Goal: Task Accomplishment & Management: Use online tool/utility

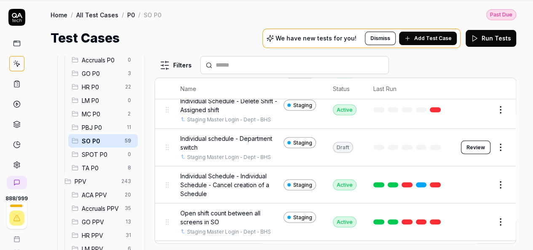
scroll to position [821, 0]
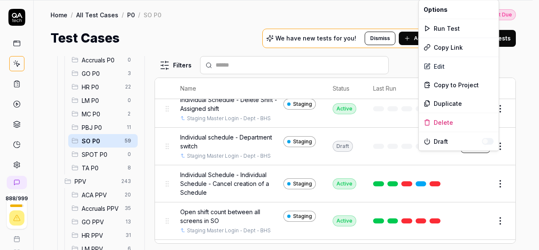
click at [496, 160] on html "Payment Past Due Your invoice is past due. Please update your payment method to…" at bounding box center [269, 97] width 539 height 305
click at [447, 100] on div "Duplicate" at bounding box center [459, 103] width 80 height 19
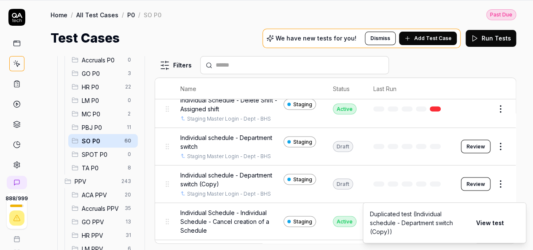
click at [467, 190] on button "Review" at bounding box center [475, 183] width 29 height 13
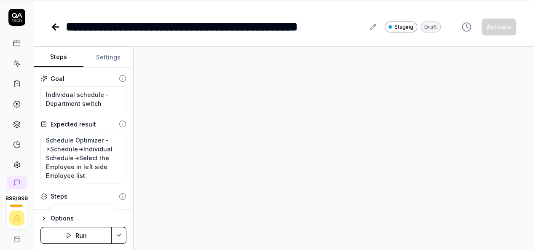
type textarea "*"
click at [232, 25] on div "**********" at bounding box center [215, 26] width 299 height 19
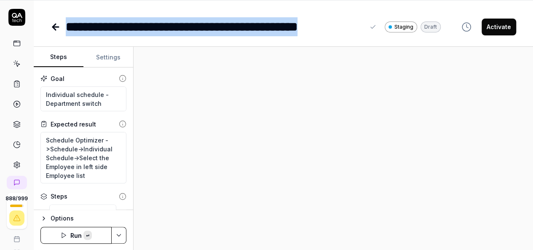
paste div
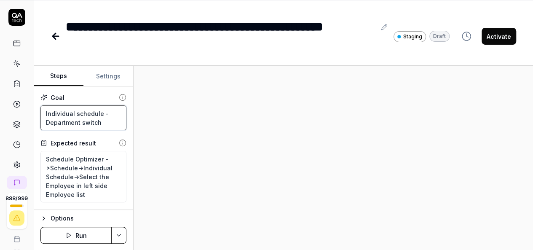
click at [110, 123] on textarea "Individual schedule - Department switch" at bounding box center [83, 117] width 86 height 25
paste textarea "Master Schedule - Generate Schedule for Employee QA"
type textarea "*"
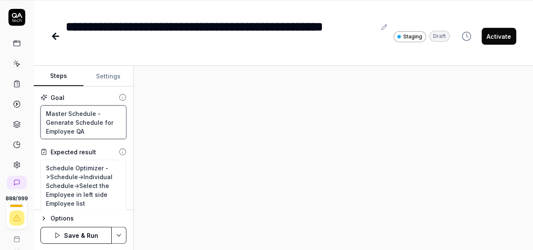
type textarea "Master Schedule - Generate Schedule for Employee QA"
drag, startPoint x: 222, startPoint y: 153, endPoint x: 150, endPoint y: 159, distance: 72.3
click at [150, 159] on div at bounding box center [332, 158] width 399 height 184
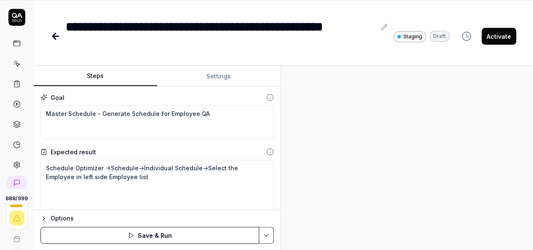
click at [282, 187] on div "Steps Settings Goal Master Schedule - Generate Schedule for Employee QA Expecte…" at bounding box center [283, 158] width 499 height 184
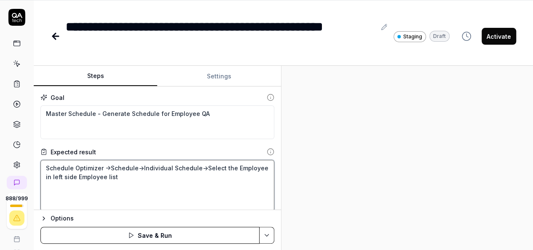
click at [139, 166] on textarea "Schedule Optimizer ->Schedule->Individual Schedule->Select the Employee in left…" at bounding box center [157, 185] width 234 height 51
click at [168, 182] on textarea "Schedule Optimizer ->Schedule->Individual Schedule->Select the Employee in left…" at bounding box center [157, 185] width 234 height 51
type textarea "*"
type textarea "Schedule Optimizer ->Schedule->"
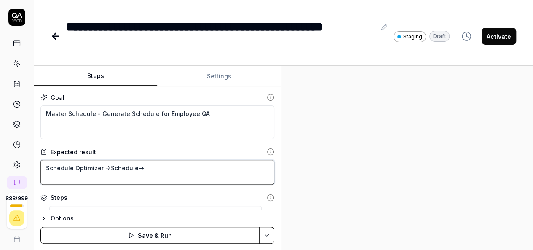
type textarea "*"
type textarea "Schedule Optimizer ->Schedule->M"
type textarea "*"
type textarea "Schedule Optimizer ->Schedule->Ma"
type textarea "*"
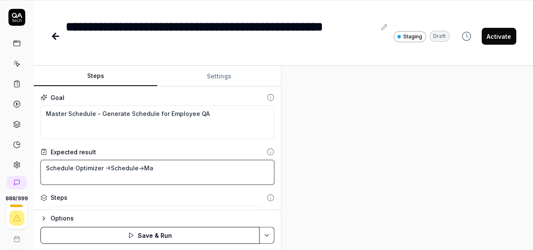
type textarea "Schedule Optimizer ->Schedule->Mas"
type textarea "*"
type textarea "Schedule Optimizer ->Schedule->Mast"
type textarea "*"
type textarea "Schedule Optimizer ->Schedule->Maste"
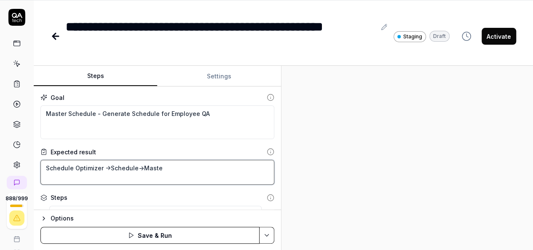
type textarea "*"
type textarea "Schedule Optimizer ->Schedule->Master"
type textarea "*"
type textarea "Schedule Optimizer ->Schedule->Master"
type textarea "*"
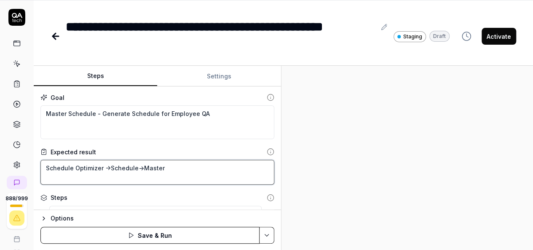
type textarea "Schedule Optimizer ->Schedule->Master S"
type textarea "*"
type textarea "Schedule Optimizer ->Schedule->Master Sc"
type textarea "*"
type textarea "Schedule Optimizer ->Schedule->Master Sch"
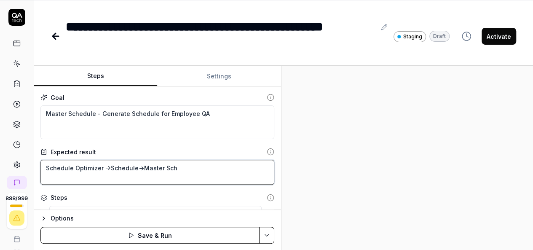
type textarea "*"
type textarea "Schedule Optimizer ->Schedule->Master Sche"
type textarea "*"
type textarea "Schedule Optimizer ->Schedule->Master Sched"
type textarea "*"
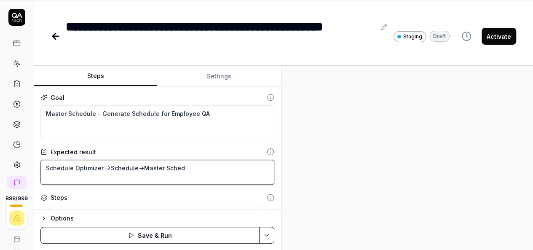
type textarea "Schedule Optimizer ->Schedule->Master Schedu"
type textarea "*"
type textarea "Schedule Optimizer ->Schedule->Master Schedue"
type textarea "*"
type textarea "Schedule Optimizer ->Schedule->Master Scheduel"
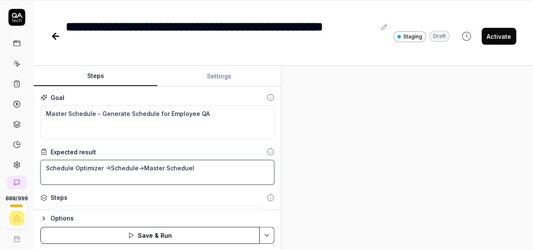
type textarea "*"
type textarea "Schedule Optimizer ->Schedule->Master Scheduel-"
type textarea "*"
type textarea "Schedule Optimizer ->Schedule->Master Scheduel->"
click at [173, 169] on textarea "Schedule Optimizer ->Schedule->Master Scheduel->" at bounding box center [157, 172] width 234 height 25
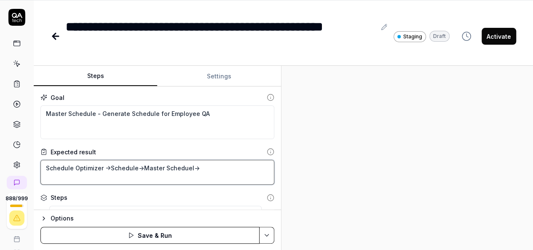
drag, startPoint x: 173, startPoint y: 169, endPoint x: 140, endPoint y: 171, distance: 32.9
click at [140, 171] on textarea "Schedule Optimizer ->Schedule->Master Scheduel->" at bounding box center [157, 172] width 234 height 25
click at [190, 167] on textarea "Schedule Optimizer ->Schedule->Master Scheduel->" at bounding box center [157, 172] width 234 height 25
click at [187, 166] on textarea "Schedule Optimizer ->Schedule->Master Scheduel->" at bounding box center [157, 172] width 234 height 25
type textarea "*"
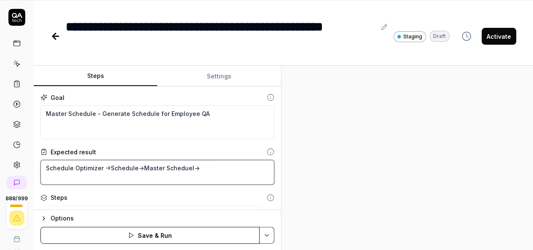
type textarea "Schedule Optimizer ->Schedule->Master Schedue->"
type textarea "*"
type textarea "Schedule Optimizer ->Schedule->Master Schedu->"
type textarea "*"
type textarea "Schedule Optimizer ->Schedule->Master Sched->"
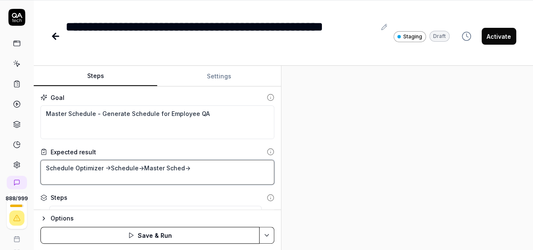
type textarea "*"
type textarea "Schedule Optimizer ->Schedule->Master Sche->"
type textarea "*"
type textarea "Schedule Optimizer ->Schedule->Master Sch->"
type textarea "*"
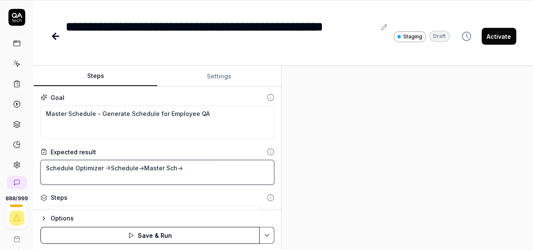
type textarea "Schedule Optimizer ->Schedule->Master Sche->"
type textarea "*"
type textarea "Schedule Optimizer ->Schedule->Master Sched->"
type textarea "*"
type textarea "Schedule Optimizer ->Schedule->Master Schedu->"
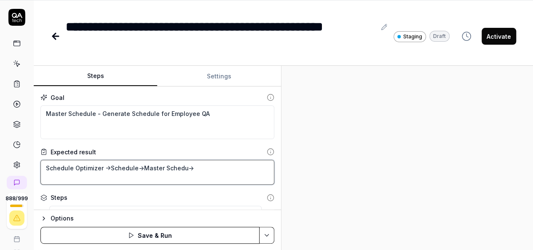
type textarea "*"
type textarea "Schedule Optimizer ->Schedule->Master Schedue->"
type textarea "*"
type textarea "Schedule Optimizer ->Schedule->Master Scheduel->"
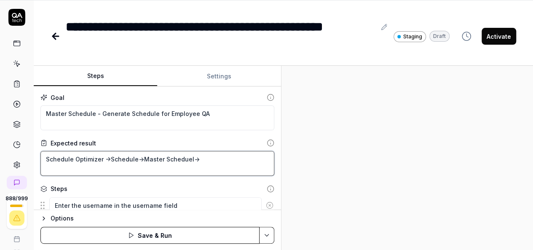
click at [171, 159] on textarea "Schedule Optimizer ->Schedule->Master Scheduel->" at bounding box center [157, 163] width 234 height 25
type textarea "*"
type textarea "Schedule Optimizer ->Schedule->Master Schedule->"
click at [209, 160] on textarea "Schedule Optimizer ->Schedule->Master Schedule->" at bounding box center [157, 163] width 234 height 25
type textarea "*"
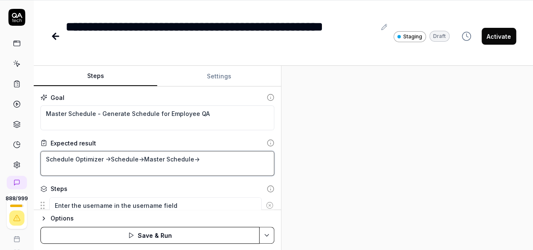
type textarea "Schedule Optimizer ->Schedule->Master Schedule-"
type textarea "*"
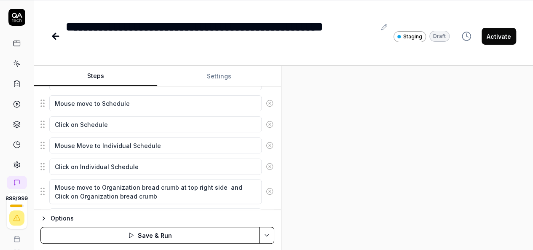
scroll to position [278, 0]
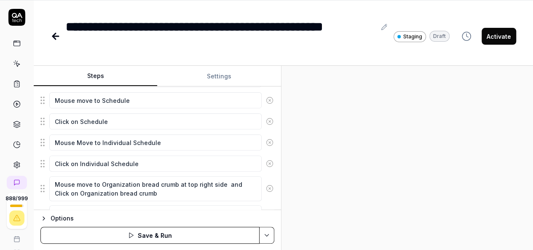
type textarea "Schedule Optimizer ->Schedule->Master Schedule"
click at [101, 140] on textarea "Mouse Move to Individual Schedule" at bounding box center [155, 142] width 212 height 16
click at [100, 140] on textarea "Mouse Move to Individual Schedule" at bounding box center [155, 142] width 212 height 16
click at [98, 139] on textarea "Mouse Move to Individual Schedule" at bounding box center [155, 142] width 212 height 16
click at [175, 138] on textarea "Mouse Move to Individual Schedule" at bounding box center [155, 142] width 212 height 16
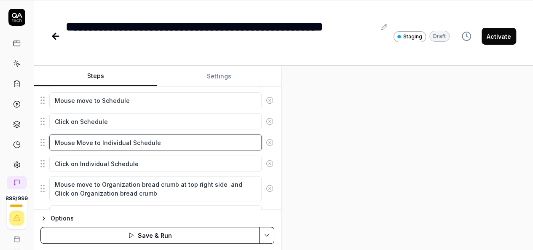
click at [99, 137] on textarea "Mouse Move to Individual Schedule" at bounding box center [155, 142] width 212 height 16
type textarea "*"
type textarea "Mouse Move to"
type textarea "*"
type textarea "Mouse Move to M"
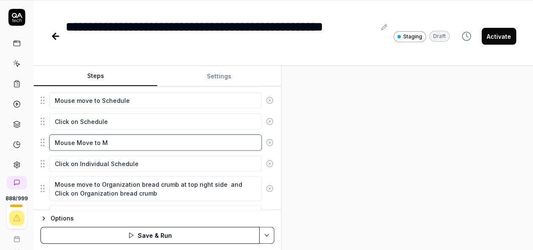
type textarea "*"
type textarea "Mouse Move to Ma"
type textarea "*"
type textarea "Mouse Move to Mas"
type textarea "*"
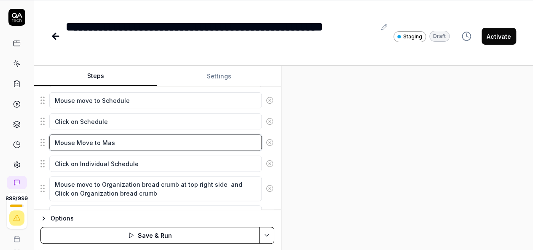
type textarea "Mouse Move to Mast"
type textarea "*"
type textarea "Mouse Move to Maste"
type textarea "*"
type textarea "Mouse Move to Master"
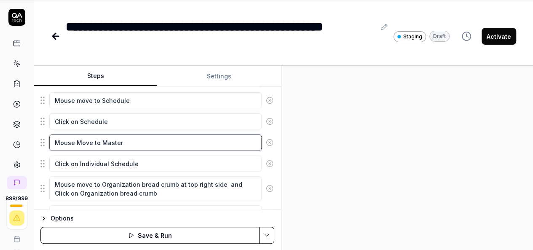
type textarea "*"
type textarea "Mouse Move to Master"
type textarea "*"
type textarea "Mouse Move to Master S"
type textarea "*"
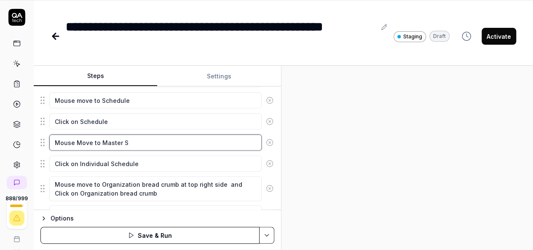
type textarea "Mouse Move to Master Sc"
type textarea "*"
type textarea "Mouse Move to Master Sch"
type textarea "*"
type textarea "Mouse Move to Master Sche"
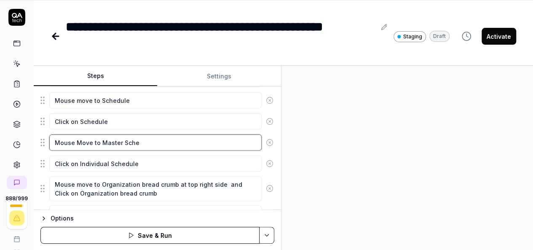
type textarea "*"
type textarea "Mouse Move to Master Sched"
type textarea "*"
type textarea "Mouse Move to Master Schedu"
type textarea "*"
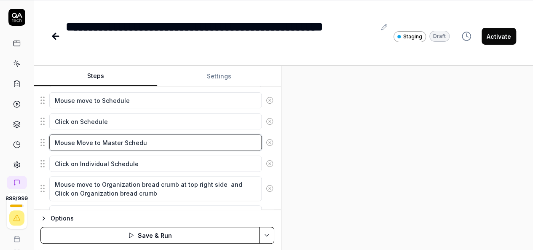
type textarea "Mouse Move to Master Schedue"
type textarea "*"
type textarea "Mouse Move to Master Scheduel"
click at [99, 137] on textarea "Mouse Move to Master Scheduel" at bounding box center [155, 142] width 212 height 16
click at [136, 140] on textarea "Mouse Move to Master Scheduel" at bounding box center [155, 142] width 212 height 16
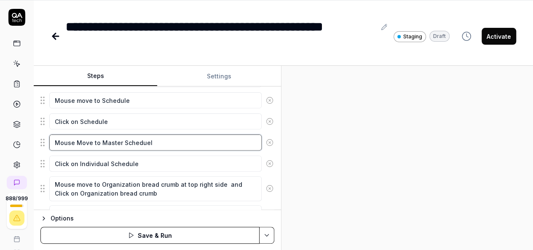
type textarea "*"
click at [100, 135] on textarea "Mouse Move to Master Schedule" at bounding box center [155, 142] width 212 height 16
type textarea "Mouse Move to Master Schedule"
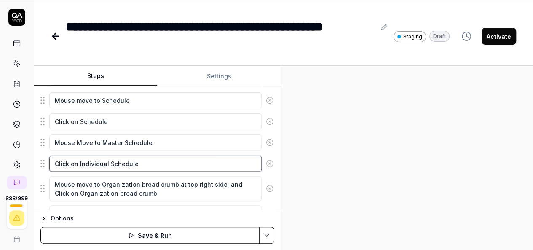
click at [80, 157] on textarea "Click on Individual Schedule" at bounding box center [155, 163] width 212 height 16
paste textarea "Master"
type textarea "*"
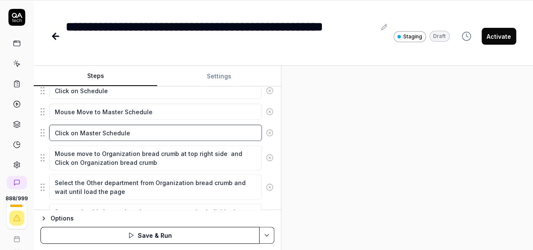
scroll to position [309, 0]
type textarea "Click on Master Schedule"
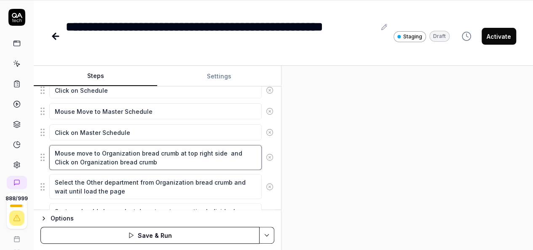
type textarea "*"
click at [142, 157] on textarea "Mouse move to Organization bread crumb at top right side and Click on Organizat…" at bounding box center [155, 157] width 212 height 25
drag, startPoint x: 142, startPoint y: 157, endPoint x: 49, endPoint y: 149, distance: 93.4
click at [49, 149] on textarea "Mouse move to Organization bread crumb at top right side and Click on Organizat…" at bounding box center [155, 157] width 212 height 25
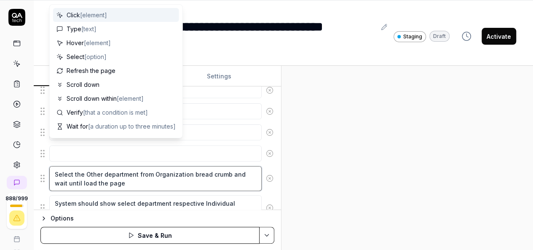
type textarea "*"
click at [114, 179] on textarea "Select the Other department from Organization bread crumb and wait until load t…" at bounding box center [155, 178] width 212 height 25
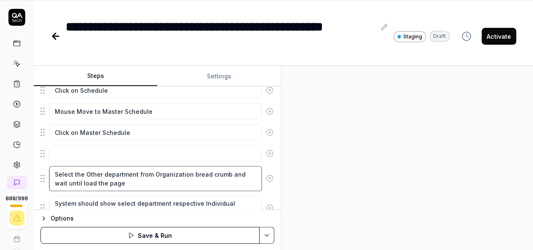
drag, startPoint x: 114, startPoint y: 179, endPoint x: 55, endPoint y: 170, distance: 60.1
click at [55, 170] on textarea "Select the Other department from Organization bread crumb and wait until load t…" at bounding box center [155, 178] width 212 height 25
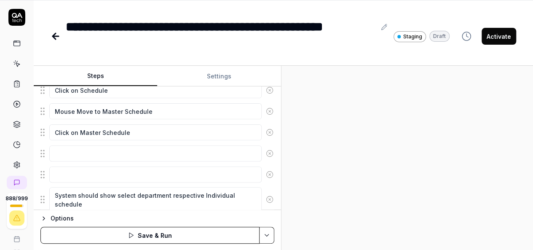
click at [266, 196] on circle at bounding box center [269, 199] width 6 height 6
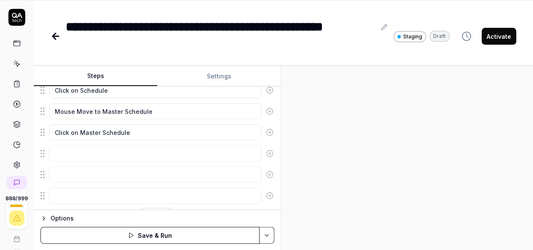
click at [266, 193] on icon at bounding box center [270, 196] width 8 height 8
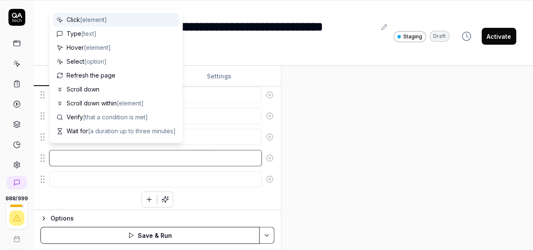
click at [104, 155] on textarea at bounding box center [155, 158] width 212 height 16
click at [177, 162] on div at bounding box center [157, 158] width 234 height 18
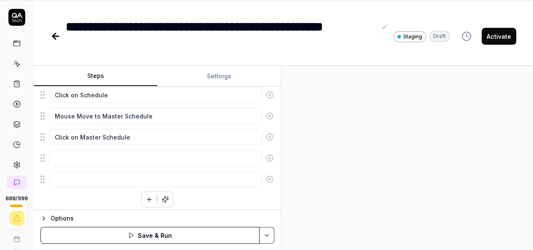
click at [270, 41] on div "**********" at bounding box center [221, 36] width 310 height 38
click at [266, 155] on icon at bounding box center [270, 158] width 8 height 8
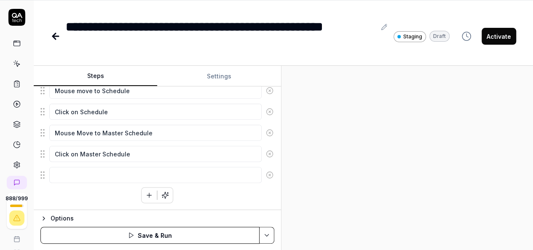
scroll to position [283, 0]
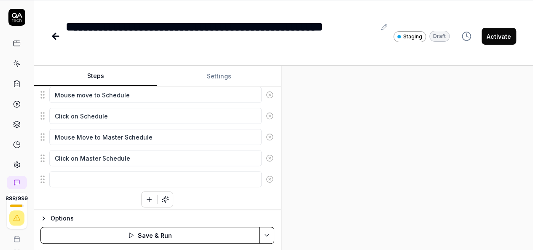
click at [266, 175] on icon at bounding box center [270, 179] width 8 height 8
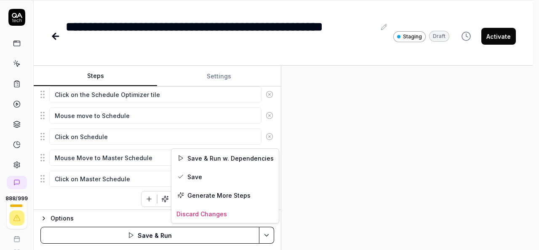
click at [264, 235] on html "**********" at bounding box center [269, 97] width 539 height 305
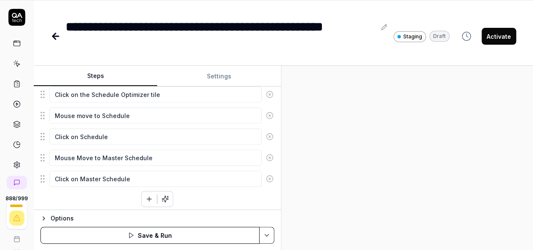
click at [132, 177] on html "**********" at bounding box center [266, 97] width 533 height 305
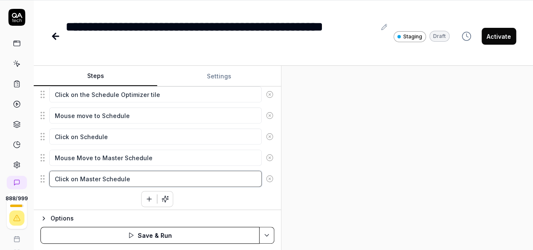
click at [132, 177] on textarea "Click on Master Schedule" at bounding box center [155, 179] width 212 height 16
type textarea "*"
type textarea "Click on Master Schedule"
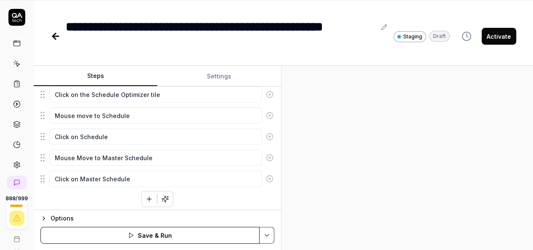
click at [117, 196] on div "Enter the username in the username field Enter the password in the password fie…" at bounding box center [157, 70] width 234 height 273
click at [145, 197] on icon "button" at bounding box center [149, 199] width 8 height 8
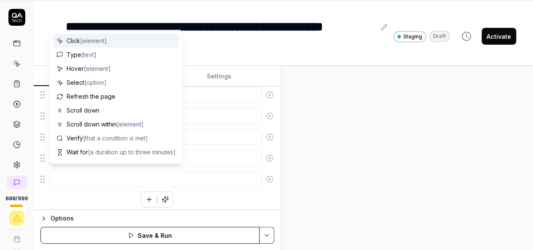
click at [88, 175] on textarea at bounding box center [155, 179] width 212 height 16
type textarea "*"
type textarea "W"
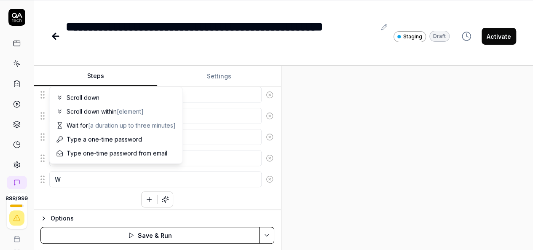
type textarea "*"
type textarea "Wa"
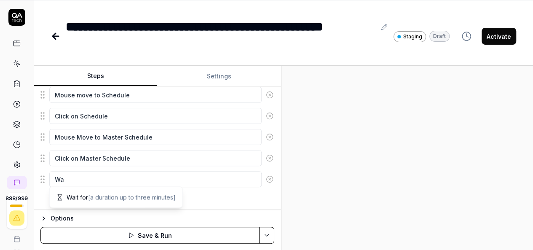
type textarea "*"
type textarea "Wai"
type textarea "*"
type textarea "Wait"
type textarea "*"
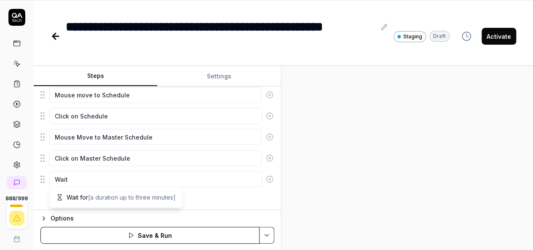
type textarea "Wait"
type textarea "*"
type textarea "Wait u"
type textarea "*"
type textarea "Wait un"
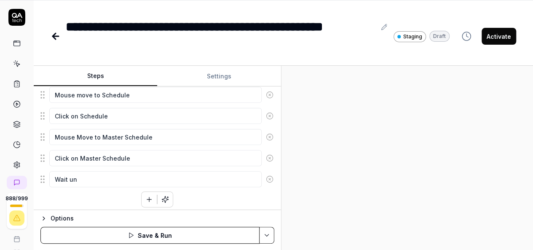
type textarea "*"
type textarea "Wait unt"
type textarea "*"
type textarea "Wait unti"
type textarea "*"
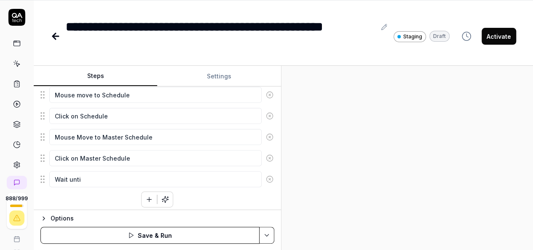
type textarea "Wait until"
type textarea "*"
type textarea "Wait until"
type textarea "*"
type textarea "Wait until l"
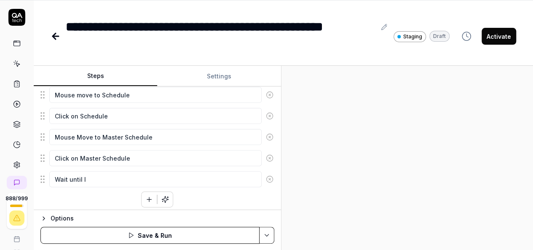
type textarea "*"
type textarea "Wait until lo"
type textarea "*"
type textarea "Wait until loa"
type textarea "*"
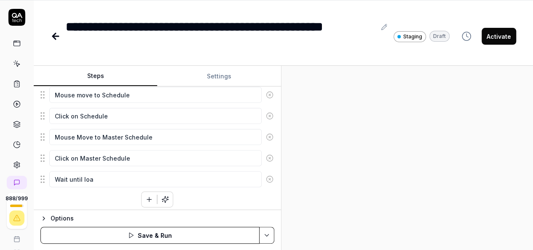
type textarea "Wait until load"
type textarea "*"
type textarea "Wait until load"
type textarea "*"
type textarea "Wait until load t"
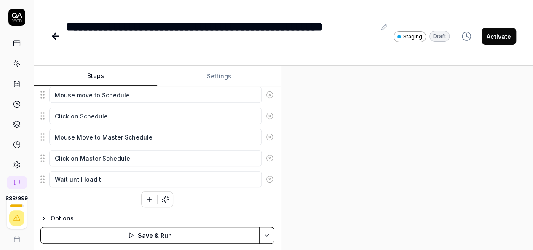
type textarea "*"
type textarea "Wait until load th"
type textarea "*"
type textarea "Wait until load the"
type textarea "*"
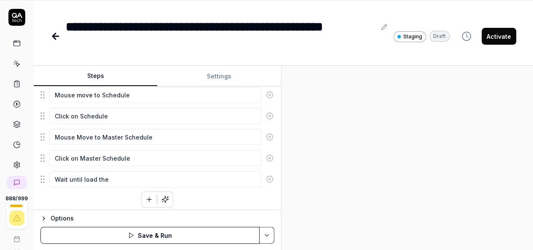
type textarea "Wait until load the"
type textarea "*"
type textarea "Wait until load the P"
type textarea "*"
type textarea "Wait until load the Pa"
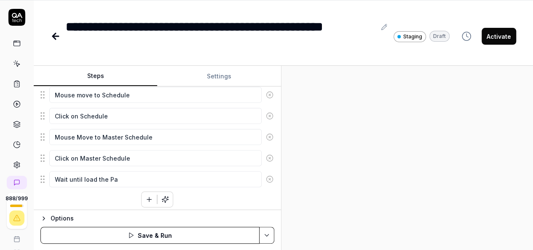
type textarea "*"
type textarea "Wait until load the Pag"
type textarea "*"
type textarea "Wait until load the Page"
type textarea "*"
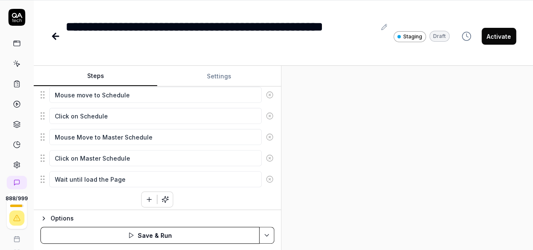
type textarea "Wait until load the Pag"
type textarea "*"
type textarea "Wait until load the Pa"
type textarea "*"
type textarea "Wait until load the P"
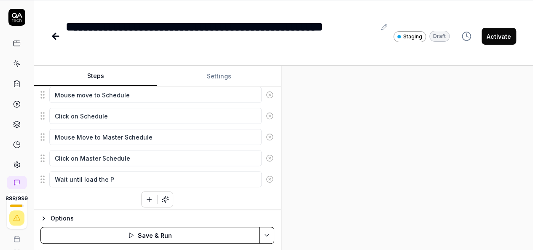
type textarea "*"
type textarea "Wait until load the"
type textarea "*"
type textarea "Wait until load the M"
type textarea "*"
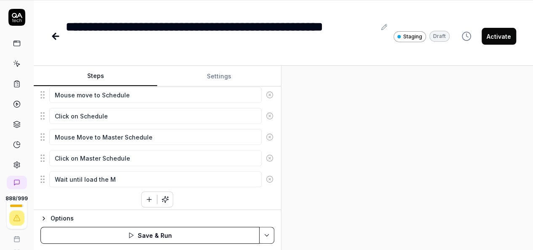
type textarea "Wait until load the Ma"
type textarea "*"
type textarea "Wait until load the Mas"
type textarea "*"
type textarea "Wait until load the Mast"
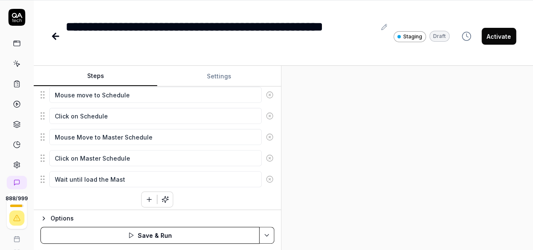
type textarea "*"
type textarea "Wait until load the Maste"
type textarea "*"
type textarea "Wait until load the Master"
type textarea "*"
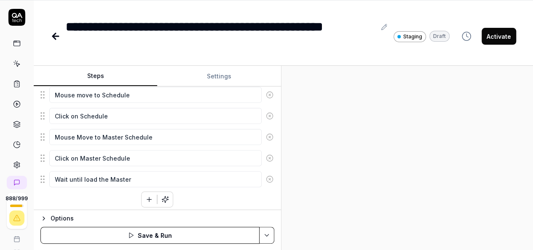
type textarea "Wait until load the Master"
type textarea "*"
type textarea "Wait until load the Master s"
type textarea "*"
type textarea "Wait until load the Master sc"
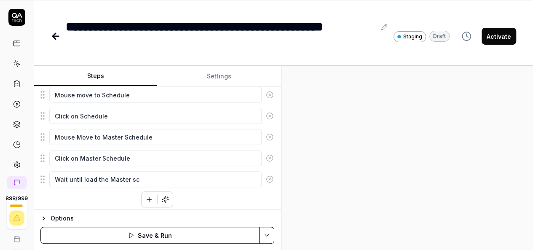
type textarea "*"
type textarea "Wait until load the Master sch"
type textarea "*"
type textarea "Wait until load the Master sche"
type textarea "*"
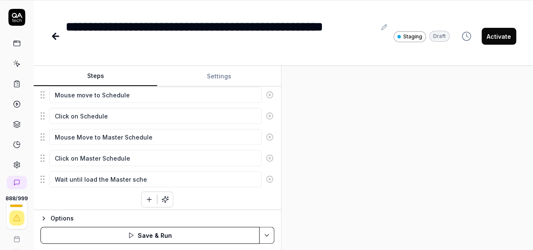
type textarea "Wait until load the Master sched"
type textarea "*"
type textarea "Wait until load the Master schedu"
type textarea "*"
type textarea "Wait until load the Master schedue"
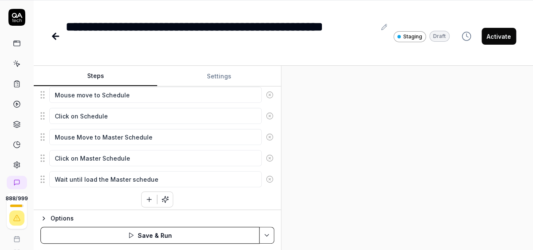
type textarea "*"
type textarea "Wait until load the Master scheduel"
click at [110, 200] on div "Enter the username in the username field Enter the password in the password fie…" at bounding box center [157, 60] width 234 height 294
click at [103, 203] on div "Goal Master Schedule - Generate Schedule for Employee QA Expected result Schedu…" at bounding box center [157, 147] width 247 height 123
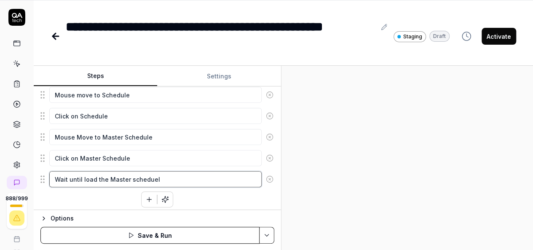
click at [134, 174] on textarea "Wait until load the Master scheduel" at bounding box center [155, 179] width 212 height 16
type textarea "*"
type textarea "Wait until load the Master schedule"
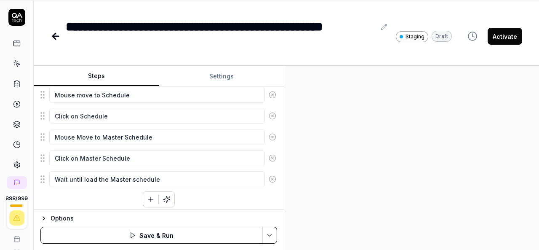
click at [265, 233] on html "**********" at bounding box center [269, 97] width 539 height 305
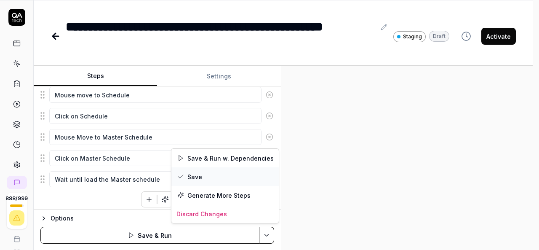
click at [194, 173] on div "Save" at bounding box center [224, 176] width 107 height 19
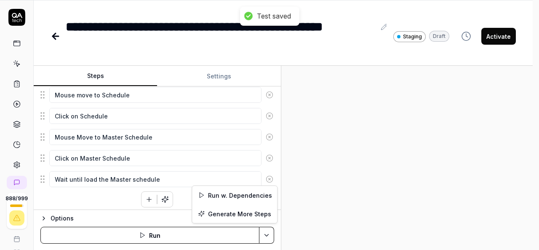
click at [266, 234] on html "**********" at bounding box center [269, 97] width 539 height 305
click at [238, 194] on div "Run w. Dependencies" at bounding box center [234, 195] width 85 height 19
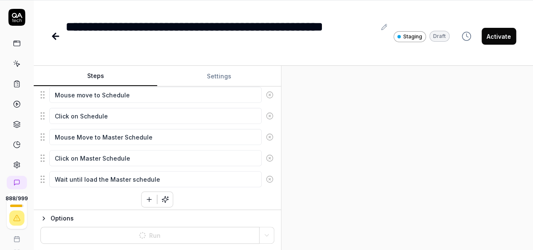
click at [382, 176] on div at bounding box center [406, 158] width 251 height 184
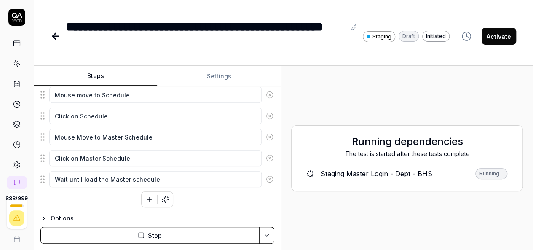
click at [396, 202] on div "Running dependencies The test is started after these tests complete Staging Mas…" at bounding box center [407, 157] width 238 height 171
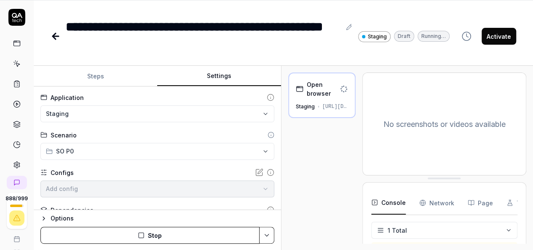
click at [235, 78] on button "Settings" at bounding box center [218, 76] width 123 height 20
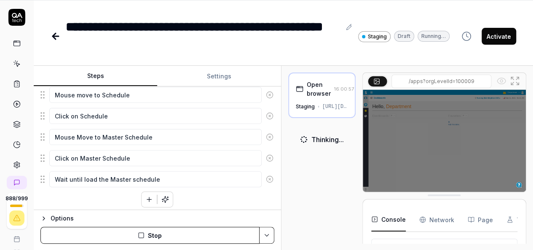
scroll to position [259, 0]
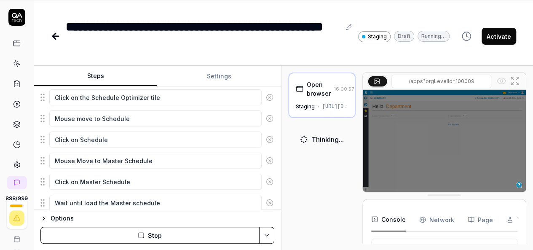
click at [110, 80] on button "Steps" at bounding box center [95, 76] width 123 height 20
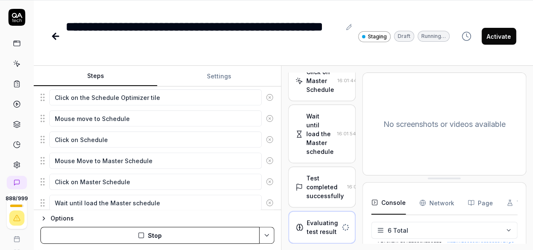
scroll to position [339, 0]
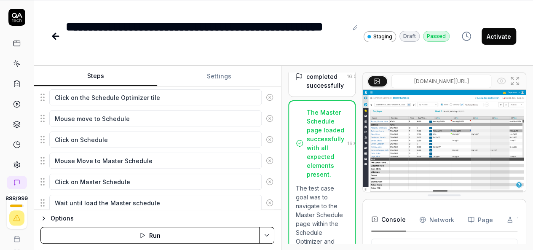
click at [436, 131] on img at bounding box center [444, 141] width 163 height 102
click at [438, 132] on img at bounding box center [444, 141] width 163 height 102
click at [377, 78] on rect at bounding box center [376, 80] width 5 height 5
click at [376, 81] on icon at bounding box center [376, 80] width 7 height 7
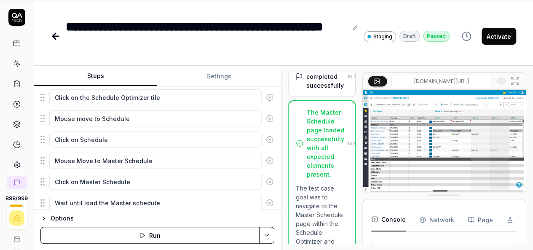
click at [376, 81] on icon at bounding box center [376, 80] width 7 height 7
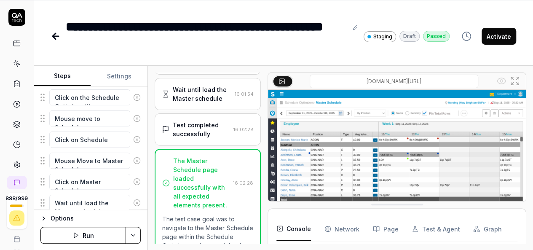
scroll to position [61, 0]
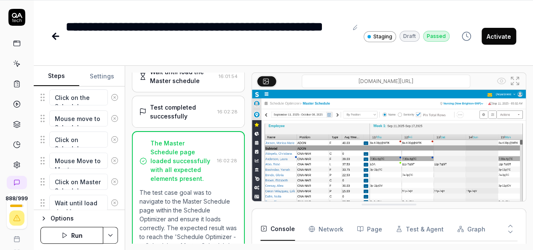
click at [125, 147] on div "Steps Settings Goal Master Schedule - Generate Schedule for Employee QA Expecte…" at bounding box center [283, 158] width 499 height 184
click at [513, 80] on icon at bounding box center [515, 81] width 10 height 10
click at [362, 149] on img at bounding box center [389, 175] width 274 height 171
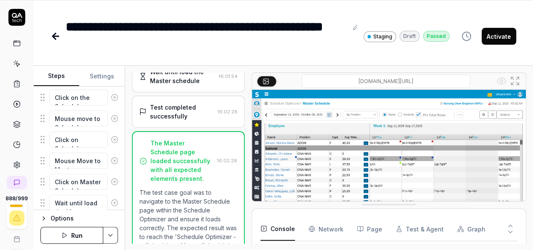
click at [364, 158] on img at bounding box center [389, 175] width 274 height 171
click at [362, 232] on button "Page" at bounding box center [369, 229] width 25 height 24
click at [410, 227] on button "Test & Agent" at bounding box center [419, 229] width 48 height 24
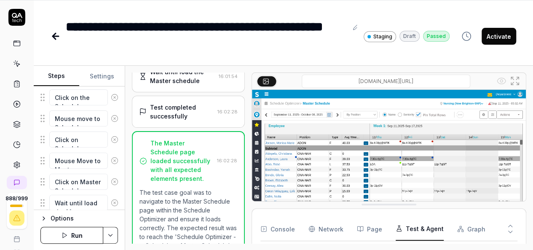
click at [457, 225] on icon "button" at bounding box center [460, 228] width 7 height 7
type textarea "*"
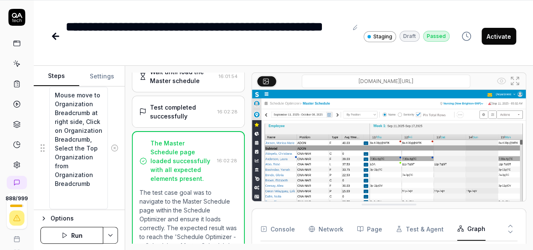
scroll to position [277, 0]
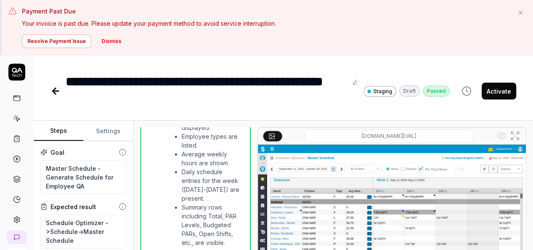
scroll to position [151, 0]
click at [338, 21] on p "Your invoice is past due. Please update your payment method to avoid service in…" at bounding box center [265, 23] width 487 height 9
click at [378, 200] on div "[DOMAIN_NAME][URL]" at bounding box center [391, 191] width 269 height 129
click at [362, 195] on img at bounding box center [392, 228] width 268 height 168
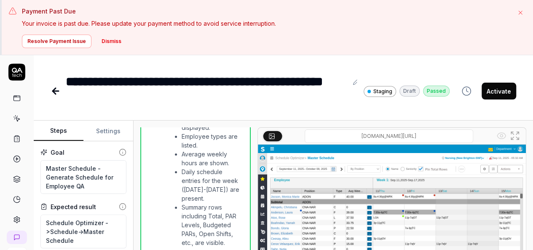
click at [362, 195] on img at bounding box center [392, 228] width 268 height 168
click at [342, 217] on img at bounding box center [392, 228] width 268 height 168
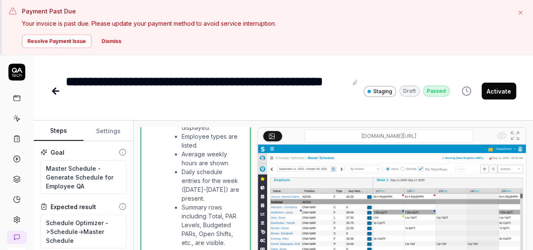
click at [342, 217] on img at bounding box center [392, 228] width 268 height 168
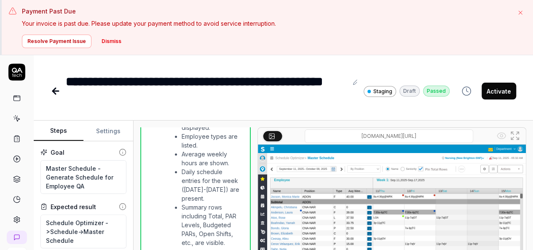
click at [342, 217] on img at bounding box center [392, 228] width 268 height 168
click at [375, 198] on img at bounding box center [392, 228] width 268 height 168
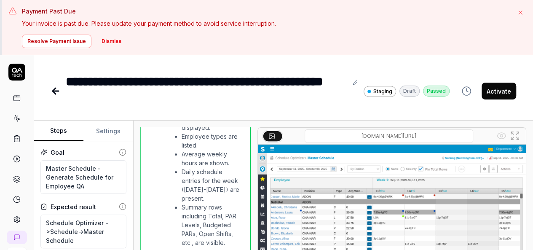
click at [375, 198] on img at bounding box center [392, 228] width 268 height 168
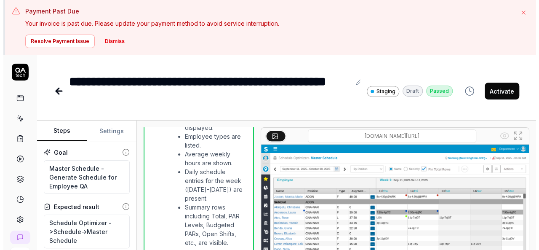
scroll to position [51, 0]
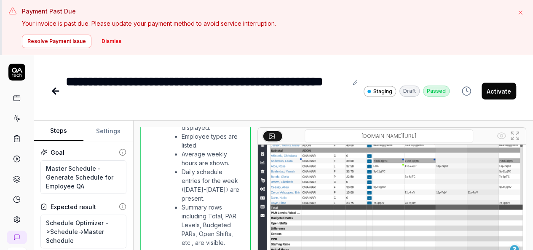
click at [342, 193] on img at bounding box center [392, 177] width 268 height 168
click at [106, 43] on button "Dismiss" at bounding box center [111, 41] width 30 height 13
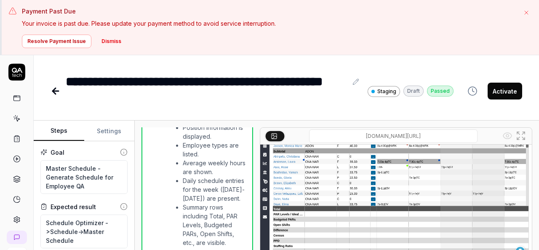
scroll to position [650, 0]
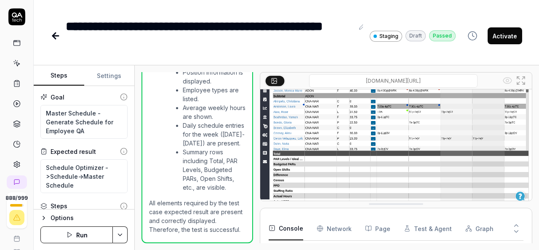
click at [374, 137] on div "[DOMAIN_NAME][URL]" at bounding box center [396, 136] width 272 height 129
click at [374, 137] on img at bounding box center [396, 123] width 272 height 170
click at [374, 145] on img at bounding box center [396, 123] width 272 height 170
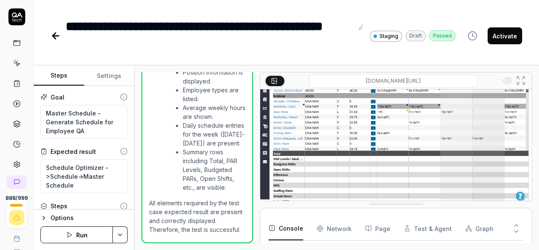
click at [374, 145] on img at bounding box center [396, 123] width 272 height 170
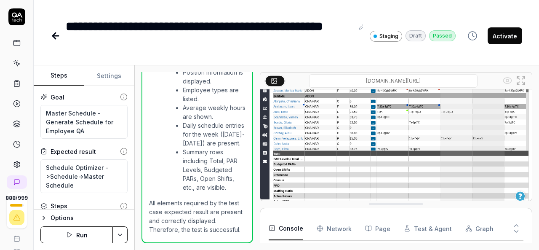
click at [374, 145] on img at bounding box center [396, 123] width 272 height 170
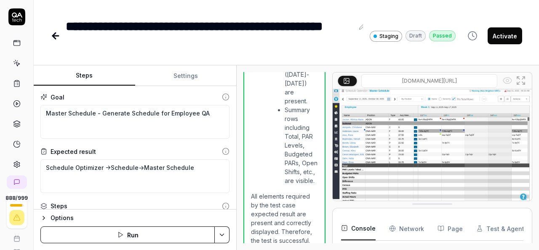
scroll to position [1075, 0]
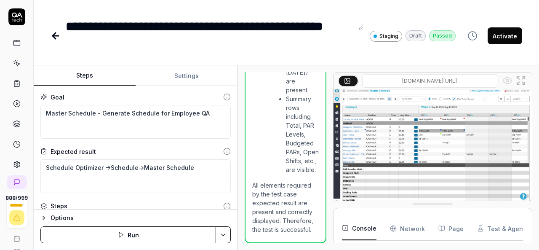
click at [238, 196] on div "Steps Settings Goal Master Schedule - Generate Schedule for Employee QA Expecte…" at bounding box center [286, 157] width 505 height 184
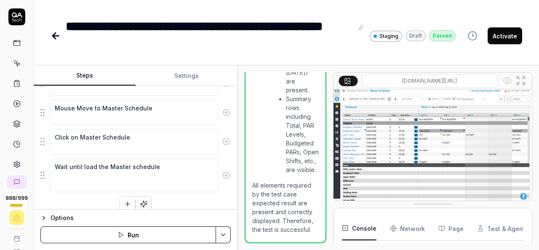
scroll to position [568, 0]
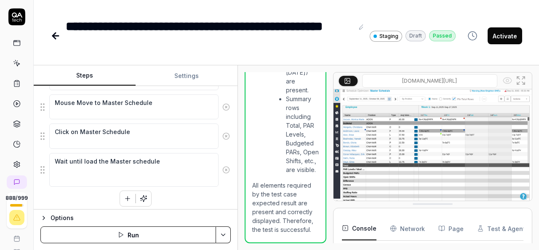
click at [127, 195] on icon "button" at bounding box center [128, 199] width 8 height 8
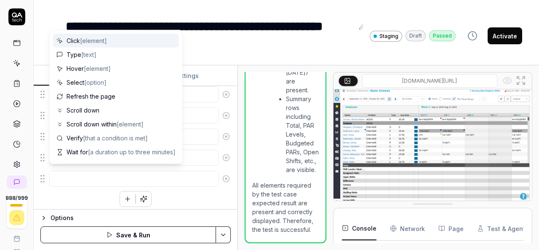
scroll to position [192, 0]
click at [86, 172] on textarea at bounding box center [133, 179] width 169 height 16
type textarea "*"
type textarea "C"
type textarea "*"
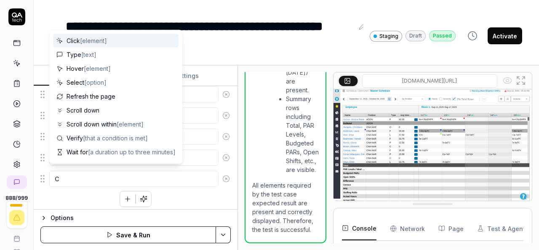
type textarea "Cl"
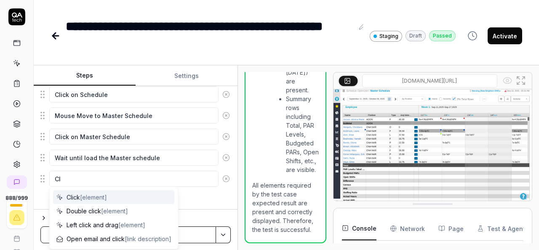
type textarea "*"
type textarea "Clc"
type textarea "*"
type textarea "Clci"
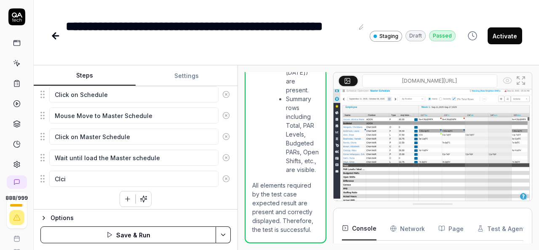
type textarea "*"
type textarea "Clcik"
type textarea "*"
type textarea "Clci"
type textarea "*"
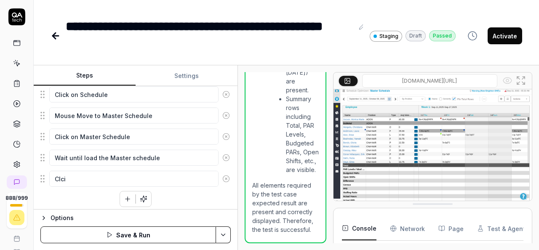
type textarea "Clc"
type textarea "*"
type textarea "Cl"
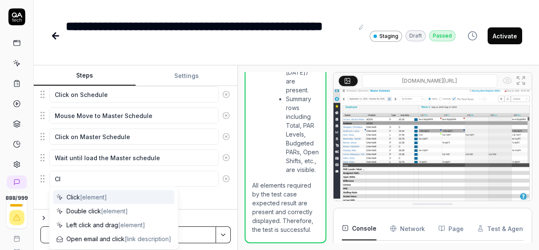
type textarea "*"
type textarea "Cli"
type textarea "*"
type textarea "Clic"
type textarea "*"
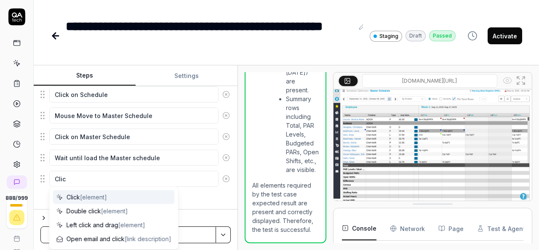
type textarea "Click"
type textarea "*"
type textarea "Click"
type textarea "*"
type textarea "Click o"
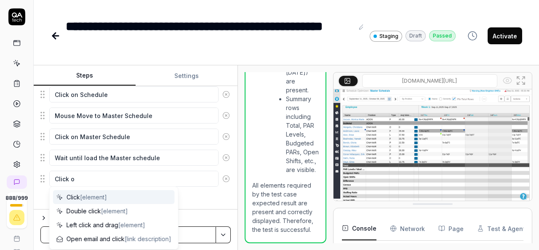
type textarea "*"
type textarea "Click on"
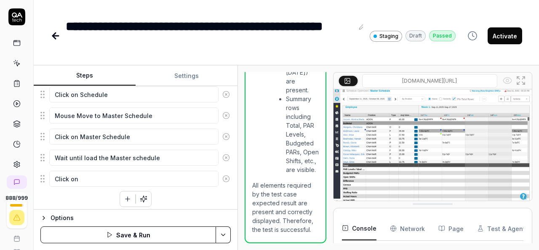
type textarea "*"
type textarea "Click on"
click at [448, 129] on img at bounding box center [433, 143] width 198 height 124
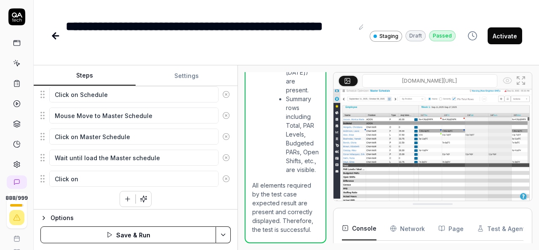
click at [448, 129] on img at bounding box center [433, 143] width 198 height 124
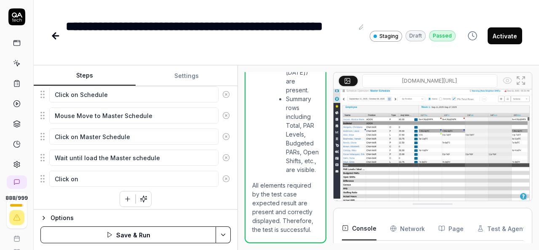
click at [448, 129] on img at bounding box center [433, 143] width 198 height 124
click at [467, 149] on img at bounding box center [433, 143] width 198 height 124
click at [410, 230] on Requests "Network" at bounding box center [407, 228] width 35 height 24
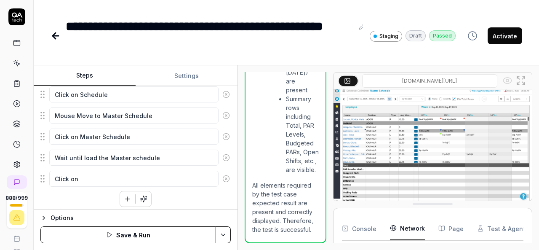
click at [374, 153] on img at bounding box center [433, 143] width 198 height 124
click at [294, 94] on li "Daily schedule entries for the week ([DATE]-[DATE]) are present." at bounding box center [302, 59] width 33 height 71
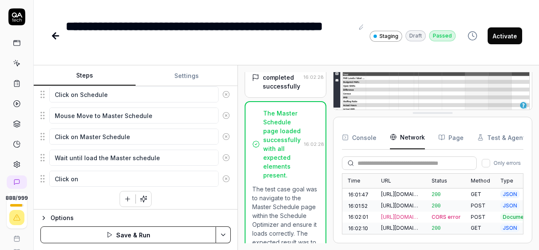
scroll to position [254, 0]
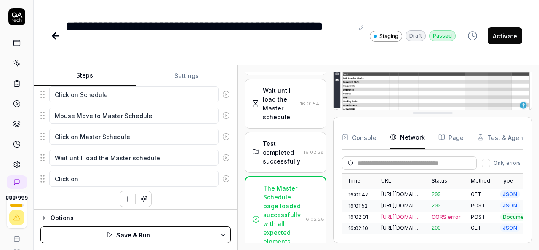
click at [281, 165] on div "Test completed successfully" at bounding box center [281, 152] width 37 height 27
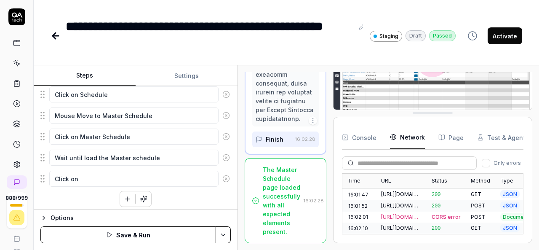
scroll to position [0, 0]
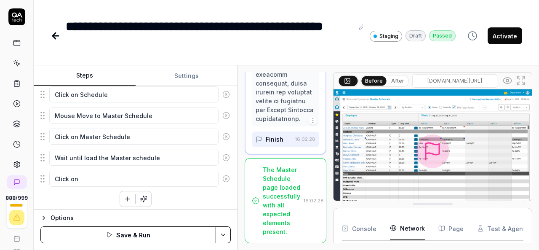
drag, startPoint x: 470, startPoint y: 115, endPoint x: 465, endPoint y: 223, distance: 108.3
click at [507, 80] on circle at bounding box center [507, 80] width 3 height 3
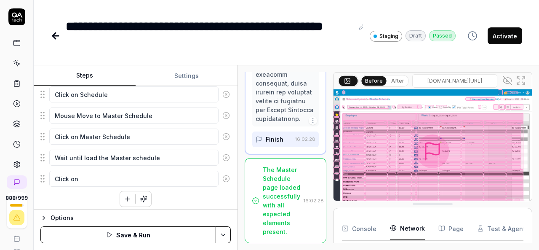
click at [413, 141] on div at bounding box center [413, 142] width 3 height 3
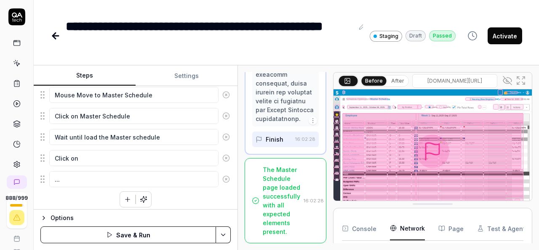
click at [54, 174] on textarea "..." at bounding box center [133, 179] width 169 height 16
type textarea "*"
type textarea "C..."
type textarea "*"
type textarea "Cl..."
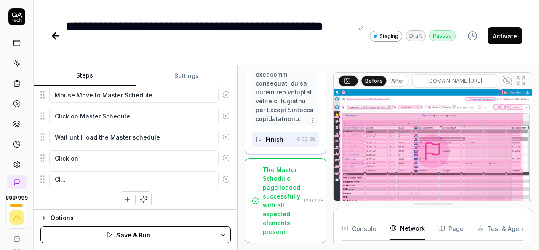
type textarea "*"
type textarea "Clc..."
type textarea "*"
type textarea "Clci..."
type textarea "*"
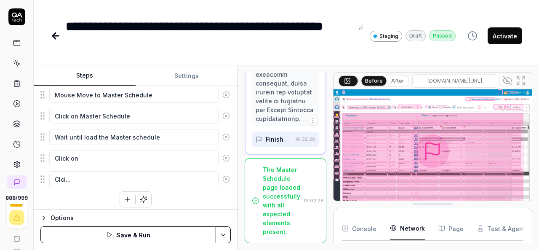
type textarea "Clcik..."
type textarea "*"
type textarea "Clcik ..."
type textarea "*"
type textarea "Clcik o..."
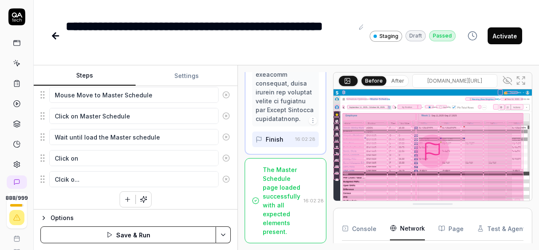
type textarea "*"
type textarea "Clcik on..."
type textarea "*"
type textarea "Clcik on ..."
type textarea "*"
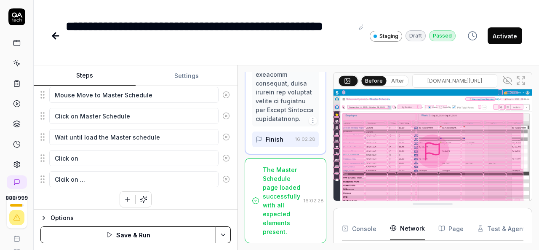
type textarea "Clcik on..."
type textarea "*"
type textarea "Clcik o..."
type textarea "*"
type textarea "Clcik ..."
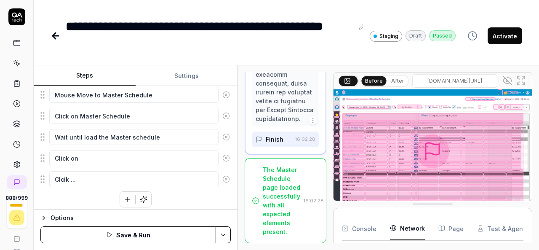
type textarea "*"
type textarea "Clcik..."
type textarea "*"
type textarea "Clci..."
type textarea "*"
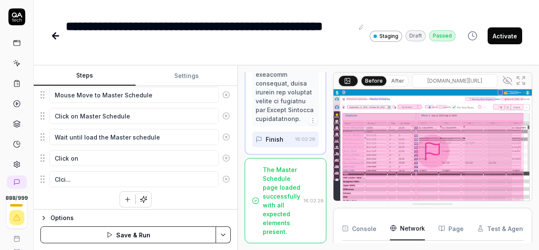
type textarea "Clc..."
type textarea "*"
type textarea "Cl..."
type textarea "*"
type textarea "Cli..."
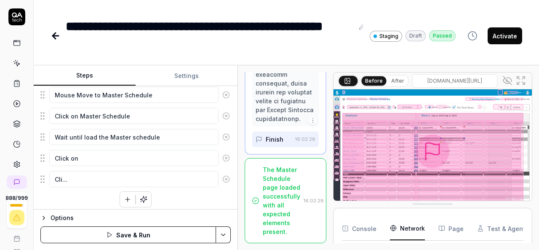
type textarea "*"
type textarea "Clic..."
type textarea "*"
type textarea "Click..."
type textarea "*"
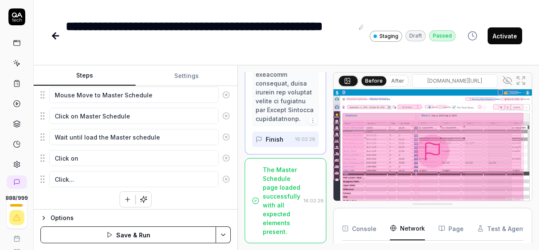
type textarea "Click ..."
type textarea "*"
type textarea "Click o..."
type textarea "*"
type textarea "Click on..."
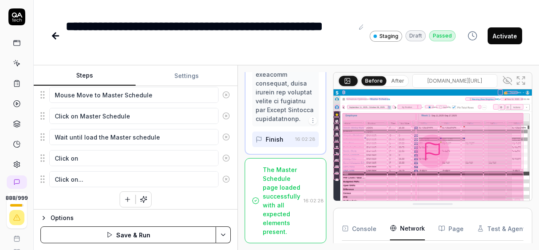
type textarea "*"
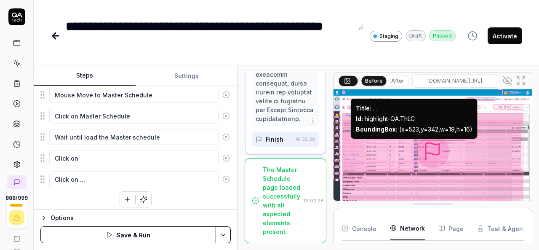
type textarea "Click on ..."
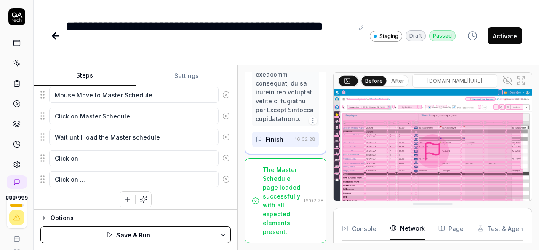
click at [414, 142] on div at bounding box center [413, 142] width 3 height 3
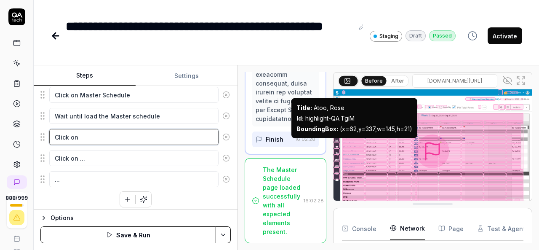
click at [88, 133] on textarea "Click on" at bounding box center [133, 137] width 169 height 16
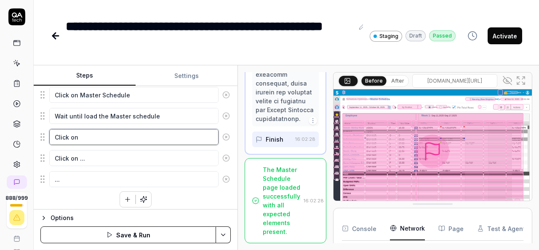
type textarea "*"
type textarea "Click on Q"
type textarea "*"
type textarea "Click on QA"
type textarea "*"
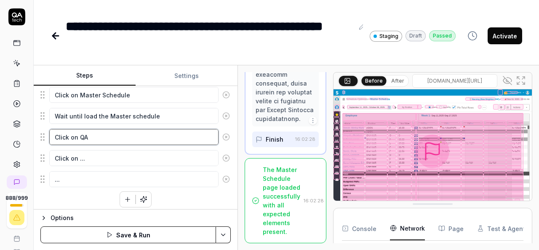
type textarea "Click on QA."
type textarea "*"
type textarea "Click on QA.T"
type textarea "*"
type textarea "Click on [DOMAIN_NAME]"
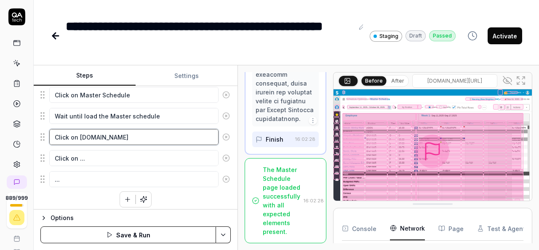
click at [110, 132] on textarea "Click on [DOMAIN_NAME]" at bounding box center [133, 137] width 169 height 16
type textarea "*"
type textarea "Click on QA.T"
type textarea "*"
type textarea "Click on [DOMAIN_NAME]"
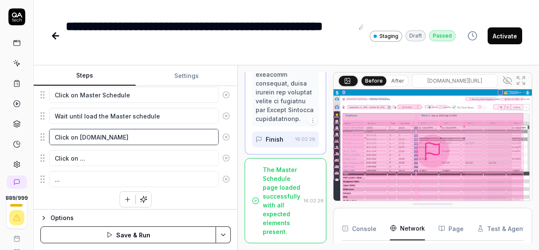
type textarea "*"
type textarea "Click on [DOMAIN_NAME]"
type textarea "*"
type textarea "Click on QA.Tvs2"
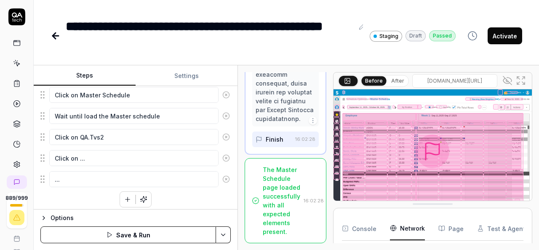
click at [222, 175] on icon at bounding box center [226, 179] width 8 height 8
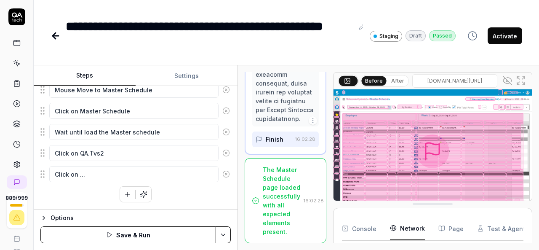
scroll to position [333, 0]
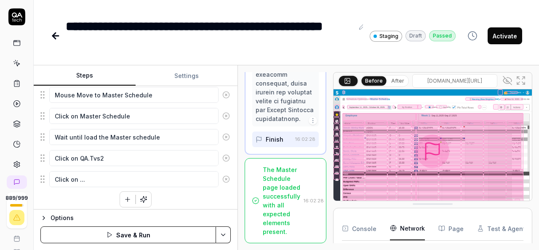
click at [225, 178] on icon at bounding box center [226, 179] width 2 height 2
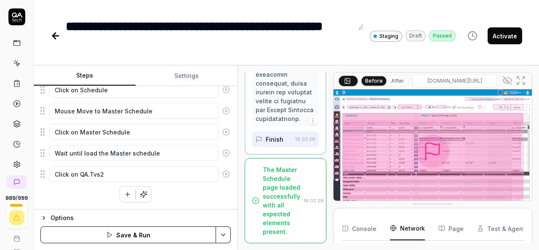
scroll to position [312, 0]
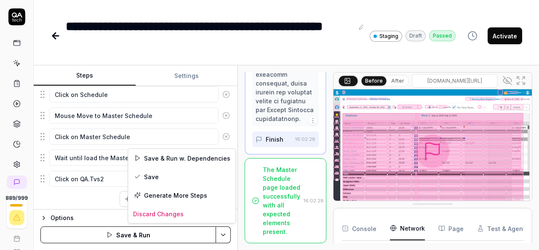
click at [222, 235] on html "**********" at bounding box center [269, 125] width 539 height 250
click at [157, 173] on div "Save" at bounding box center [181, 176] width 107 height 19
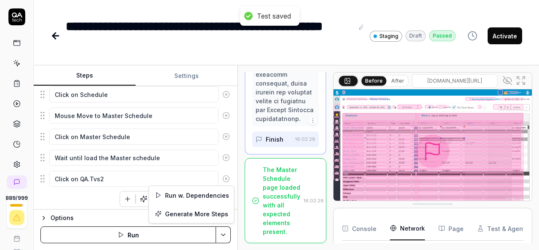
click at [225, 239] on html "**********" at bounding box center [269, 125] width 539 height 250
click at [205, 196] on div "Run w. Dependencies" at bounding box center [191, 195] width 85 height 19
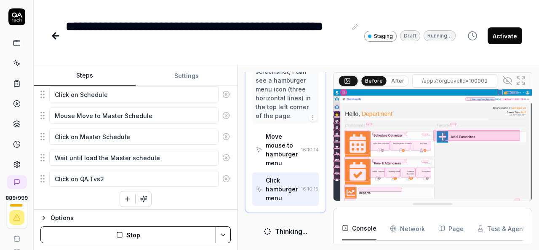
scroll to position [349, 0]
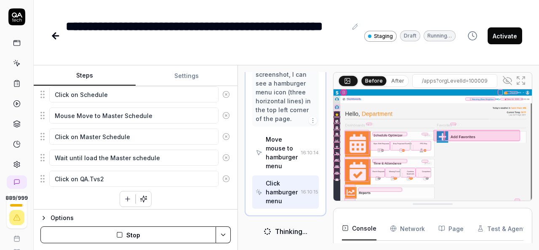
click at [511, 80] on icon at bounding box center [507, 80] width 10 height 10
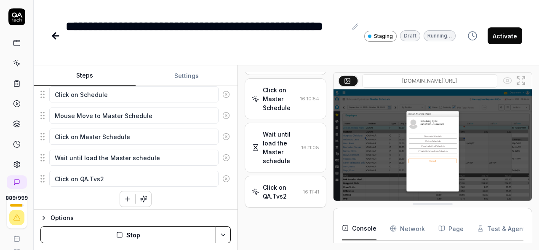
scroll to position [277, 0]
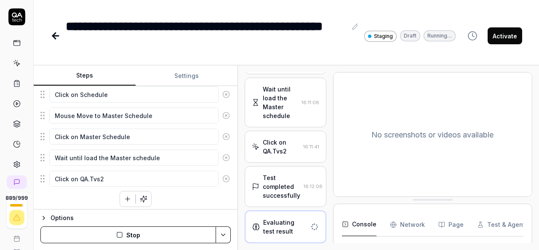
click at [274, 176] on div "Test completed successfully" at bounding box center [281, 186] width 37 height 27
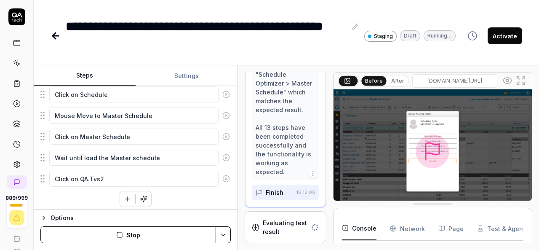
scroll to position [780, 0]
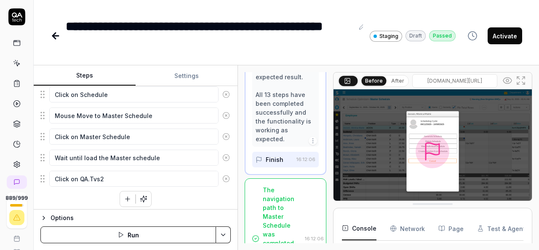
click at [120, 199] on button "button" at bounding box center [127, 198] width 15 height 15
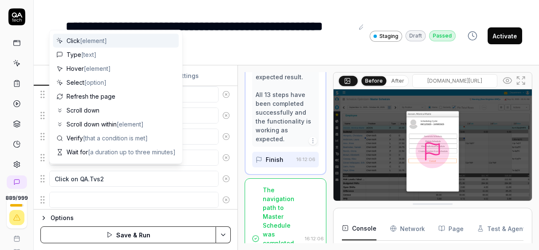
scroll to position [333, 0]
click at [148, 181] on textarea at bounding box center [133, 179] width 169 height 16
type textarea "*"
type textarea "C"
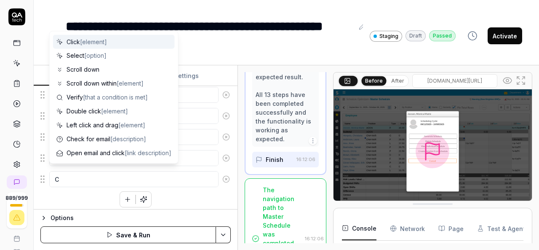
type textarea "*"
type textarea "Cl"
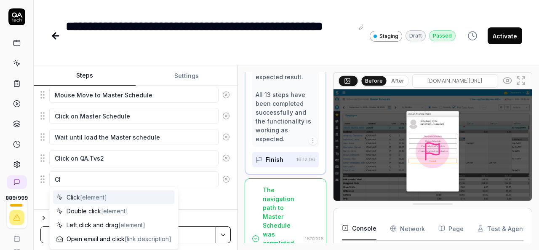
type textarea "*"
type textarea "Clc"
type textarea "*"
type textarea "Clci"
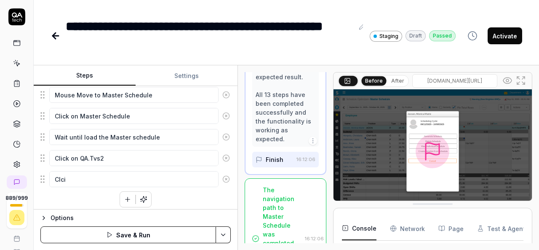
type textarea "*"
type textarea "Clcik"
type textarea "*"
type textarea "Clcik"
click at [508, 81] on circle at bounding box center [507, 80] width 3 height 3
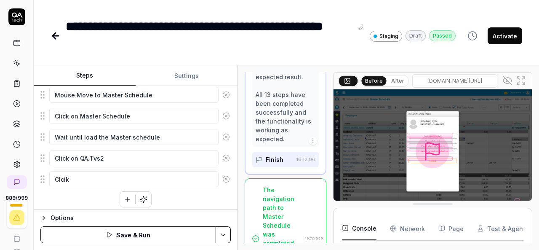
click at [446, 135] on div at bounding box center [430, 135] width 46 height 4
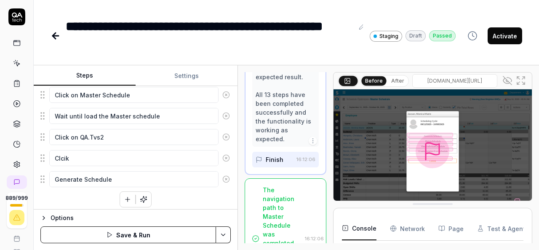
drag, startPoint x: 136, startPoint y: 178, endPoint x: 52, endPoint y: 175, distance: 83.4
click at [52, 175] on textarea "Generate Schedule" at bounding box center [133, 179] width 169 height 16
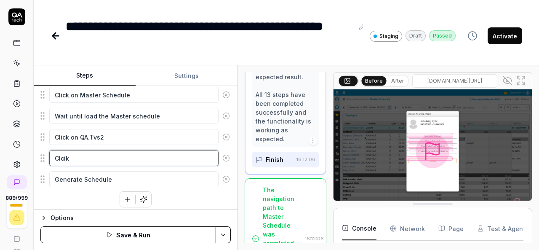
click at [76, 155] on textarea "Clcik" at bounding box center [133, 158] width 169 height 16
type textarea "*"
type textarea "Clcik"
type textarea "*"
type textarea "Clci"
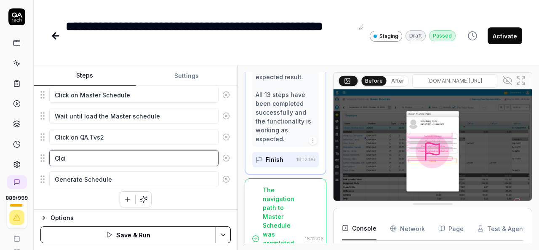
type textarea "*"
type textarea "Clc"
type textarea "*"
type textarea "Cl"
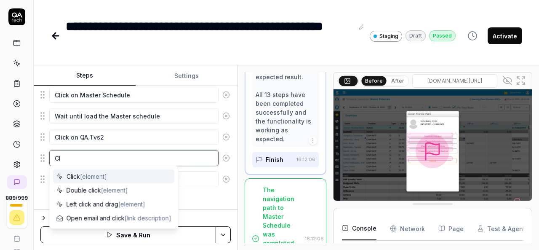
type textarea "*"
type textarea "Cli"
type textarea "*"
type textarea "Clic"
type textarea "*"
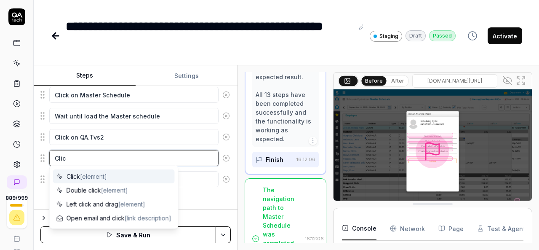
type textarea "Click"
type textarea "*"
type textarea "Click"
type textarea "*"
type textarea "Click o"
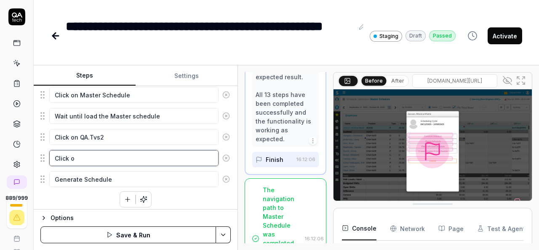
type textarea "*"
type textarea "Click on"
type textarea "*"
type textarea "Click on"
paste textarea "Generate Schedule"
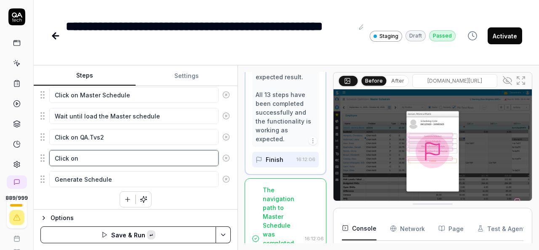
type textarea "*"
type textarea "Click on Generate Schedule"
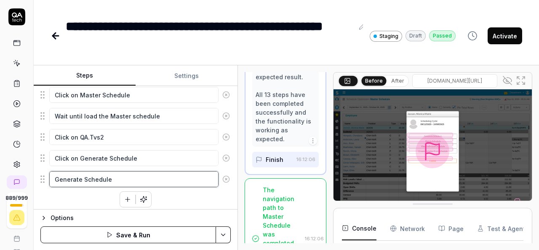
type textarea "*"
drag, startPoint x: 117, startPoint y: 176, endPoint x: 53, endPoint y: 181, distance: 64.2
click at [53, 181] on textarea "Generate Schedule" at bounding box center [133, 179] width 169 height 16
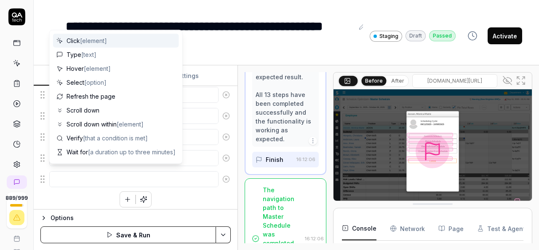
click at [222, 176] on icon at bounding box center [226, 179] width 8 height 8
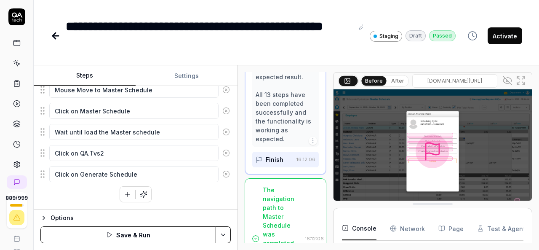
scroll to position [333, 0]
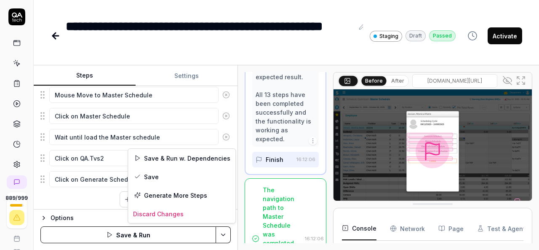
click at [224, 235] on html "**********" at bounding box center [269, 125] width 539 height 250
click at [149, 179] on div "Save" at bounding box center [181, 176] width 107 height 19
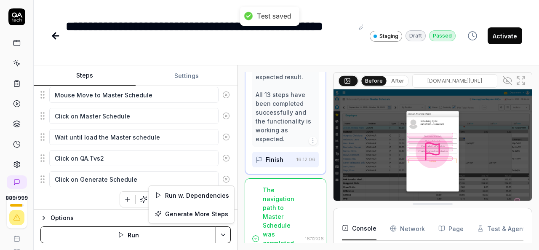
click at [226, 230] on html "**********" at bounding box center [269, 125] width 539 height 250
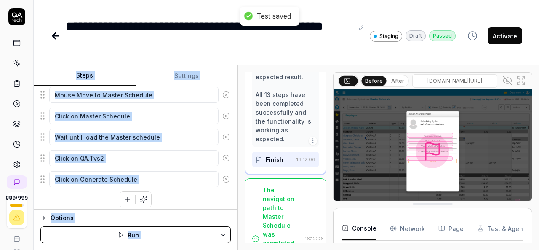
click at [226, 230] on html "**********" at bounding box center [269, 125] width 539 height 250
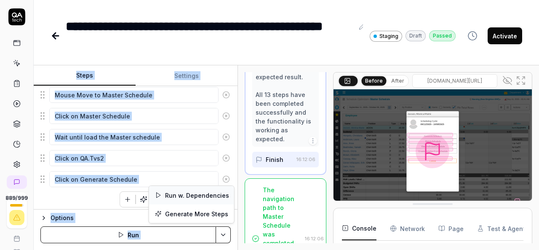
click at [209, 197] on div "Run w. Dependencies" at bounding box center [191, 195] width 85 height 19
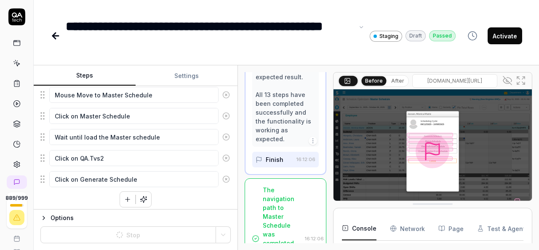
click at [257, 31] on div "**********" at bounding box center [210, 36] width 288 height 38
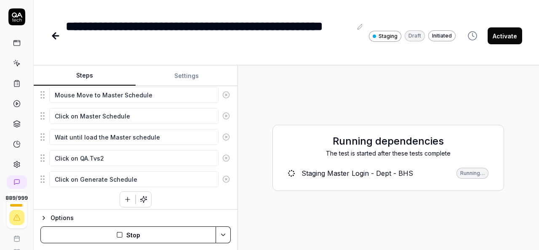
click at [323, 211] on div "Running dependencies The test is started after these tests complete Staging Mas…" at bounding box center [389, 157] width 288 height 171
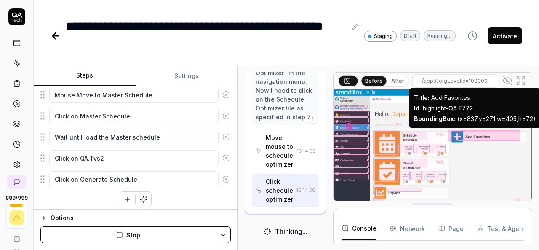
scroll to position [286, 0]
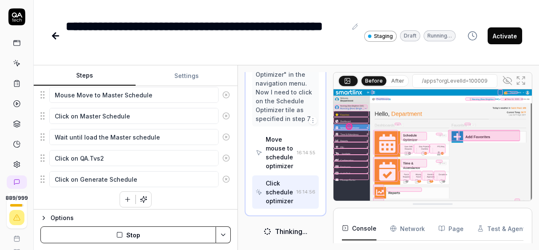
click at [505, 80] on icon at bounding box center [507, 80] width 10 height 10
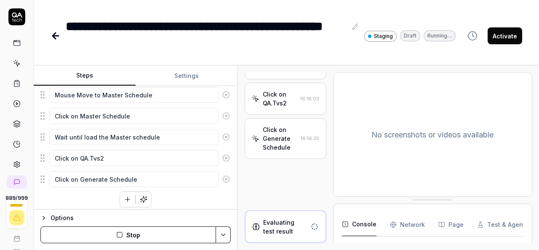
scroll to position [331, 0]
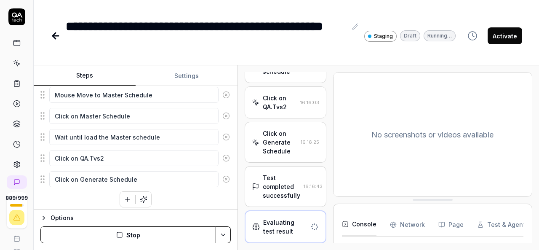
click at [304, 139] on div "Click on Generate Schedule 16:16:25" at bounding box center [285, 142] width 67 height 27
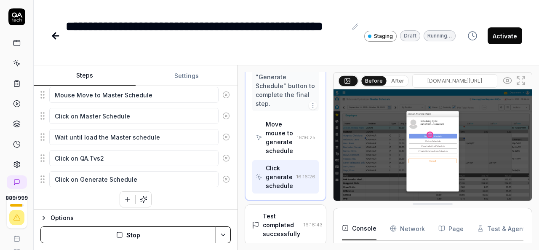
scroll to position [620, 0]
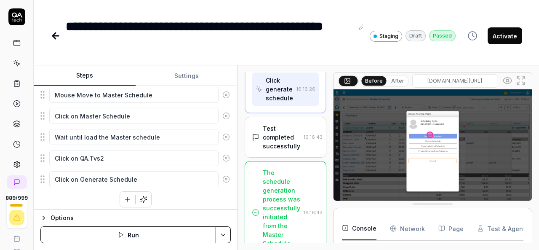
click at [284, 150] on div "Test completed successfully" at bounding box center [281, 137] width 37 height 27
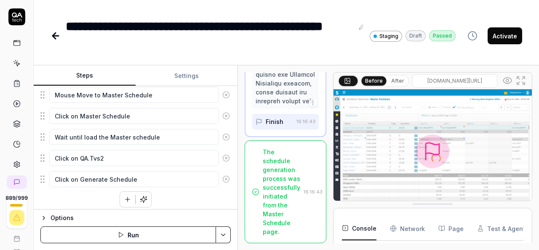
scroll to position [1186, 0]
click at [284, 186] on div "The schedule generation process was successfully initiated from the Master Sche…" at bounding box center [281, 191] width 37 height 88
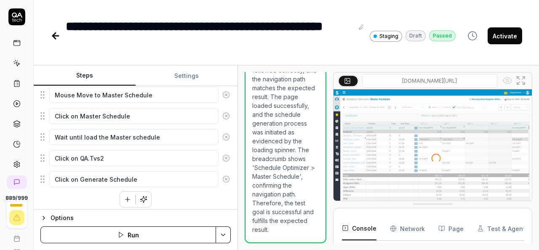
scroll to position [701, 0]
click at [128, 197] on icon "button" at bounding box center [128, 199] width 0 height 5
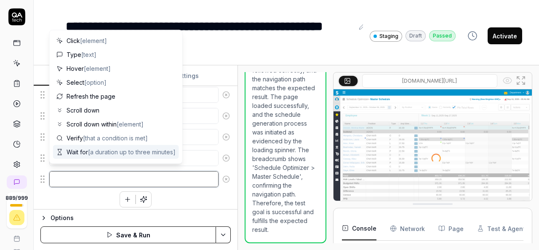
scroll to position [192, 0]
click at [192, 171] on textarea at bounding box center [133, 179] width 169 height 16
click at [149, 172] on textarea at bounding box center [133, 179] width 169 height 16
type textarea "*"
type textarea "S"
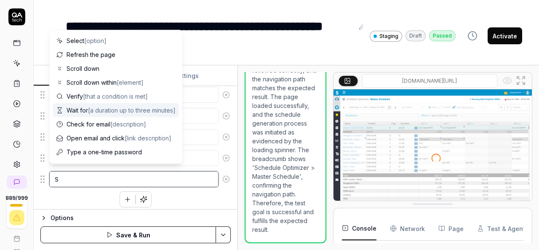
type textarea "*"
type textarea "Sy"
type textarea "*"
type textarea "Sys"
type textarea "*"
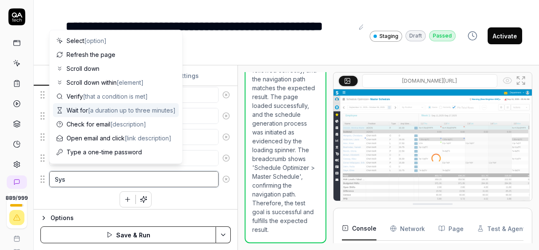
type textarea "Syst"
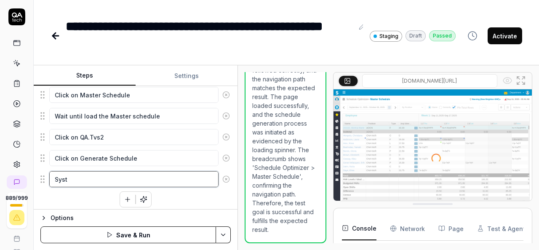
type textarea "*"
type textarea "Syste"
type textarea "*"
type textarea "System"
type textarea "*"
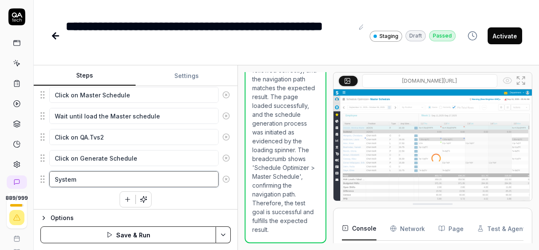
type textarea "System"
type textarea "*"
type textarea "System s"
type textarea "*"
type textarea "System sh"
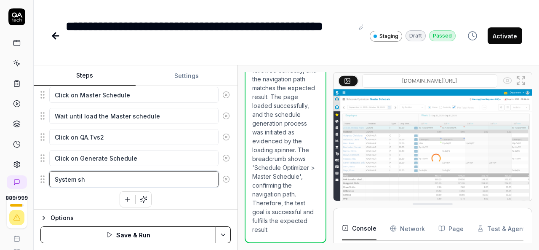
type textarea "*"
type textarea "System sho"
type textarea "*"
type textarea "System shou"
type textarea "*"
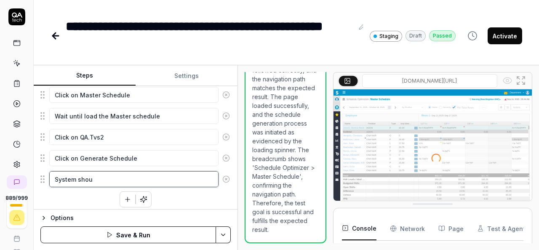
type textarea "System shoul"
type textarea "*"
type textarea "System should"
type textarea "*"
type textarea "System should"
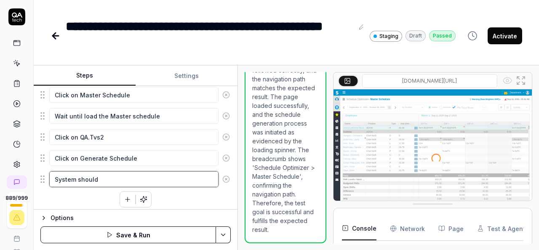
type textarea "*"
type textarea "System should c"
type textarea "*"
type textarea "System should cl"
type textarea "*"
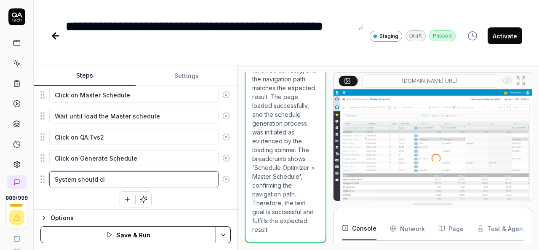
type textarea "System should clo"
type textarea "*"
type textarea "System should clos"
type textarea "*"
type textarea "System should close"
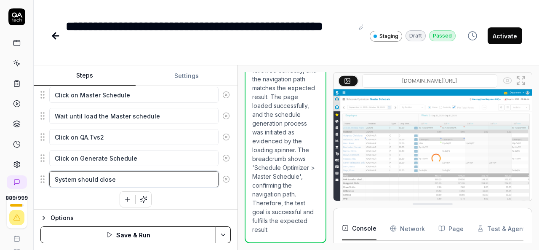
type textarea "*"
type textarea "System should close"
type textarea "*"
type textarea "System should close t"
type textarea "*"
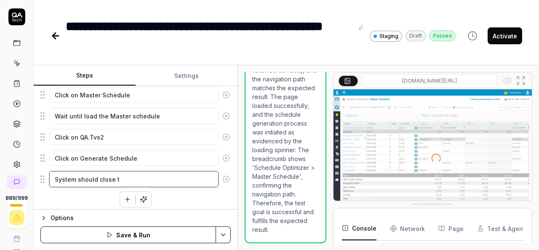
type textarea "System should close th"
type textarea "*"
type textarea "System should close the"
type textarea "*"
type textarea "System should close the"
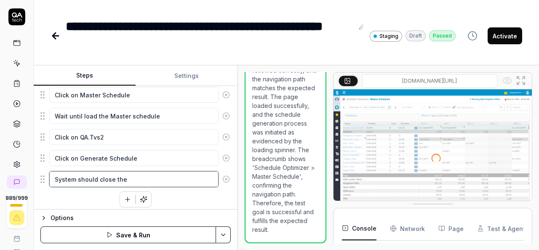
type textarea "*"
type textarea "System should close the P"
type textarea "*"
type textarea "System should close the PO"
type textarea "*"
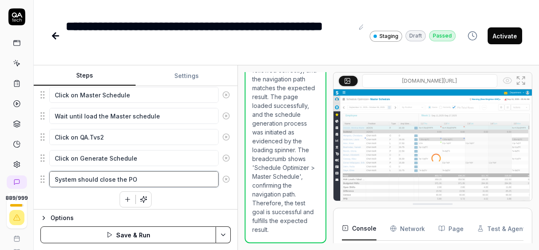
type textarea "System should close the POp"
type textarea "*"
type textarea "System should close the POpu"
type textarea "*"
type textarea "System should close the POpup"
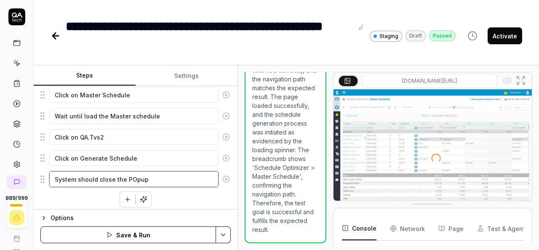
type textarea "*"
type textarea "System should close the POpup"
type textarea "*"
type textarea "System should close the POpup ="
type textarea "*"
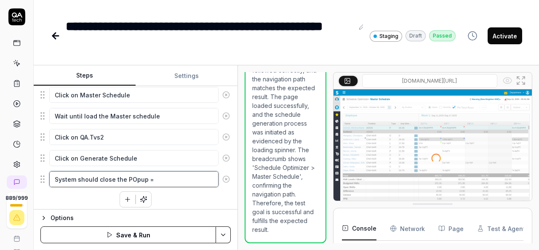
type textarea "System should close the POpup =="
type textarea "*"
type textarea "System should close the POpup ==="
type textarea "*"
type textarea "System should close the POpup ===="
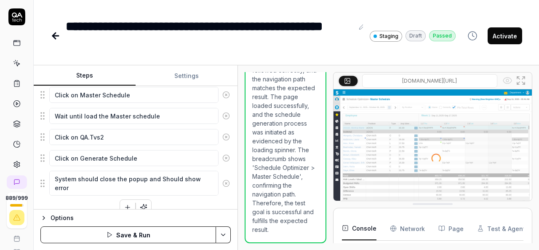
click at [182, 201] on div "Enter the username in the username field Enter the password in the password fie…" at bounding box center [135, 28] width 190 height 373
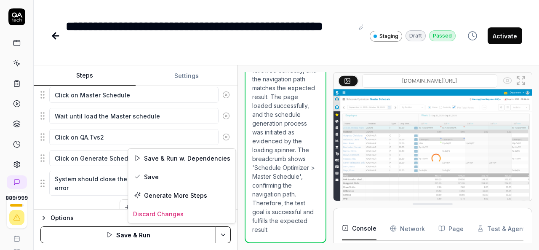
click at [219, 233] on html "**********" at bounding box center [269, 125] width 539 height 250
click at [152, 175] on div "Save" at bounding box center [181, 176] width 107 height 19
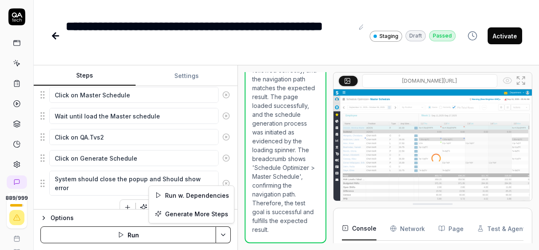
click at [222, 235] on html "**********" at bounding box center [269, 125] width 539 height 250
click at [195, 198] on div "Run w. Dependencies" at bounding box center [191, 195] width 85 height 19
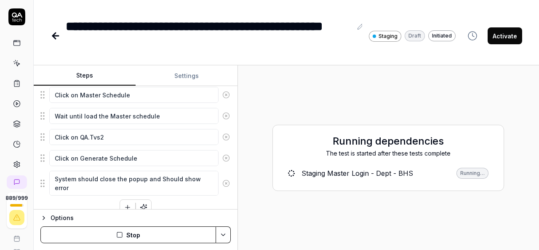
click at [499, 37] on button "Activate" at bounding box center [505, 35] width 35 height 17
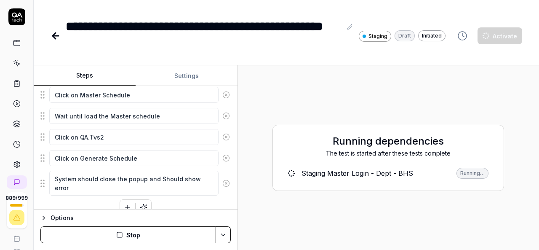
click at [508, 91] on div "Running dependencies The test is started after these tests complete Staging Mas…" at bounding box center [389, 157] width 288 height 171
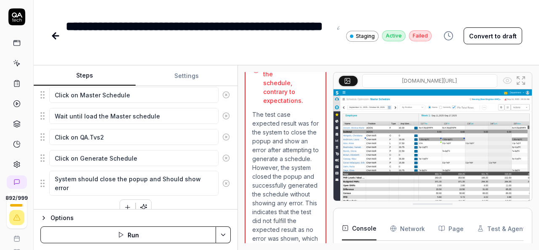
scroll to position [509, 0]
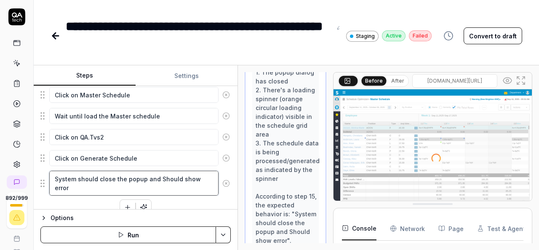
click at [178, 173] on textarea "System should close the popup and Should show error" at bounding box center [133, 183] width 169 height 25
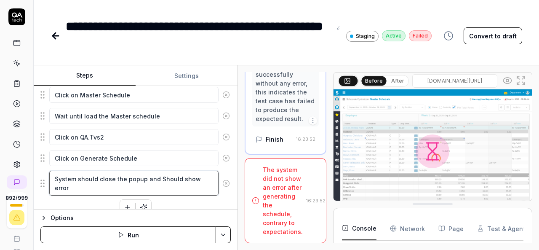
scroll to position [1369, 0]
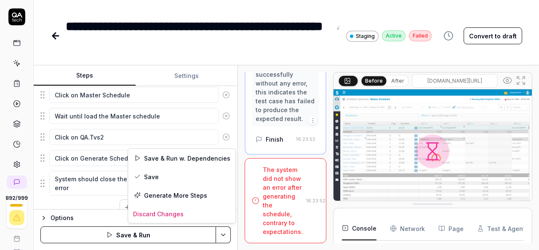
click at [222, 233] on html "**********" at bounding box center [269, 125] width 539 height 250
click at [156, 178] on div "Save" at bounding box center [181, 176] width 107 height 19
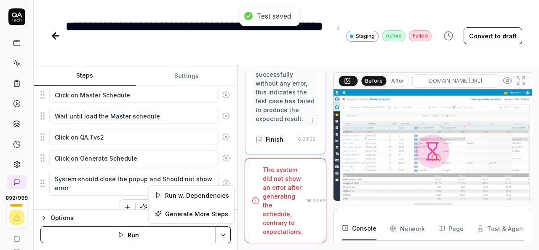
click at [223, 240] on html "**********" at bounding box center [269, 125] width 539 height 250
click at [201, 193] on div "Run w. Dependencies" at bounding box center [191, 195] width 85 height 19
